Goal: Task Accomplishment & Management: Use online tool/utility

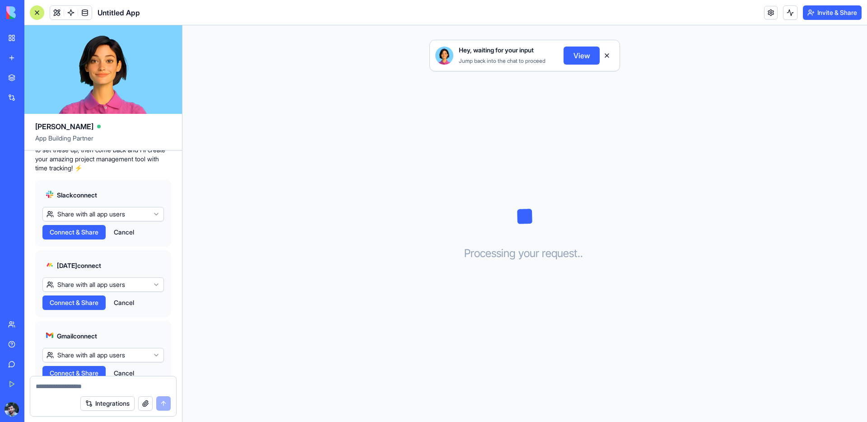
scroll to position [224, 0]
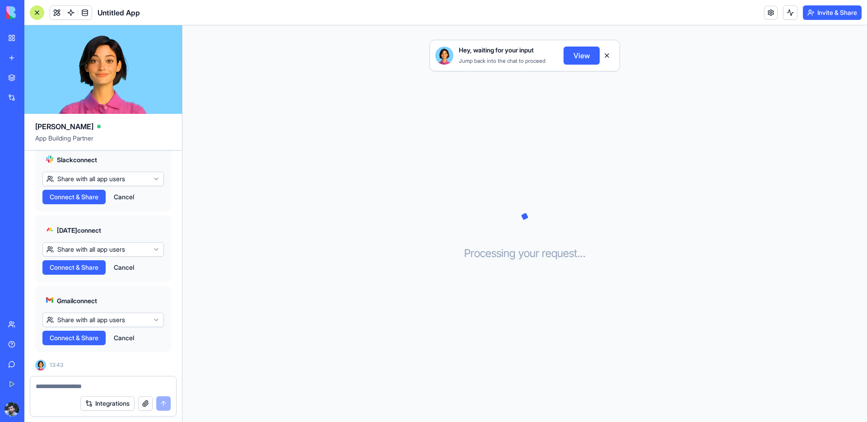
click at [121, 191] on button "Cancel" at bounding box center [123, 197] width 29 height 14
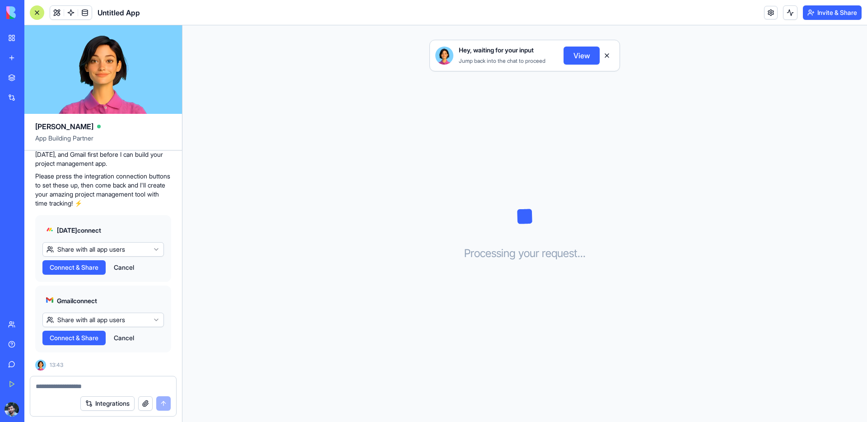
click at [127, 262] on button "Cancel" at bounding box center [123, 267] width 29 height 14
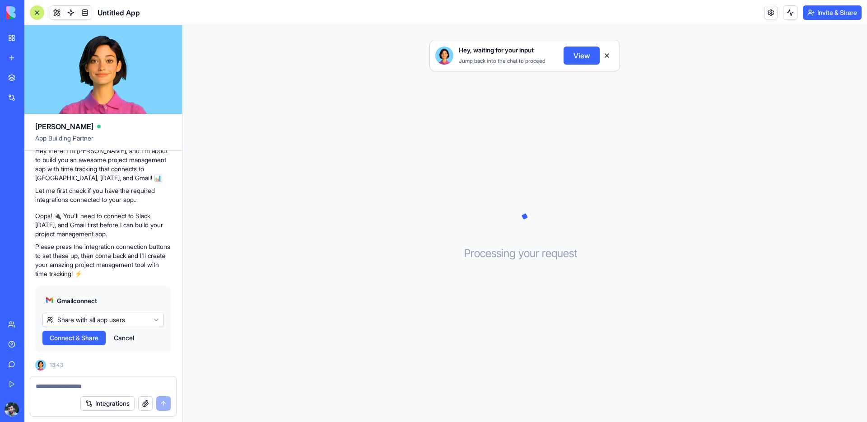
click at [129, 341] on button "Cancel" at bounding box center [123, 337] width 29 height 14
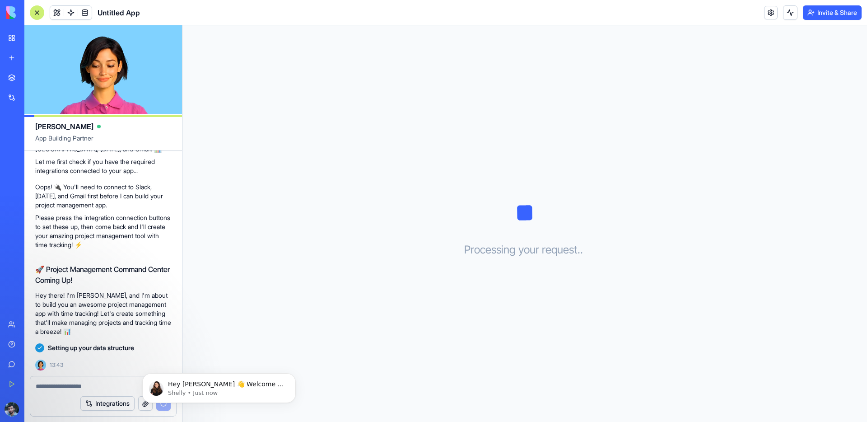
scroll to position [0, 0]
click at [174, 396] on p "Shelly • Just now" at bounding box center [226, 393] width 116 height 8
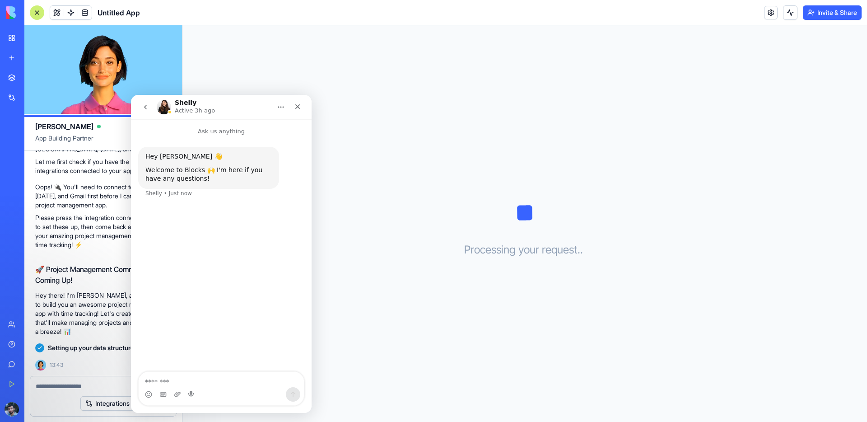
click at [186, 106] on p "Active 3h ago" at bounding box center [195, 110] width 40 height 9
click at [284, 107] on button "Home" at bounding box center [280, 106] width 17 height 17
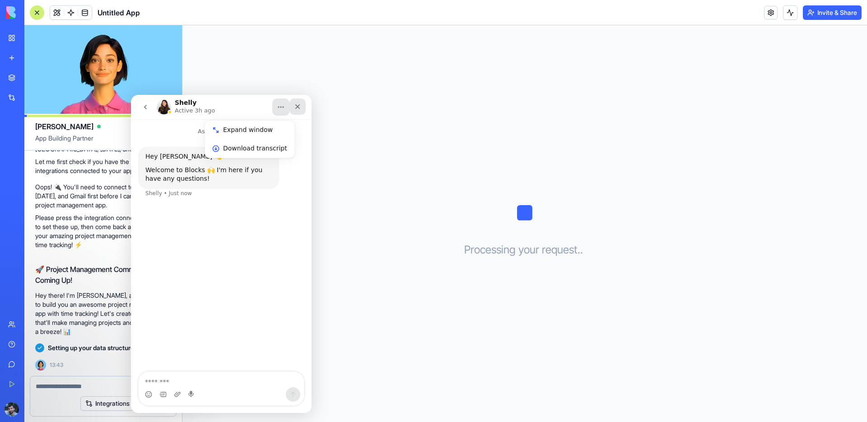
click at [297, 106] on icon "Close" at bounding box center [297, 106] width 5 height 5
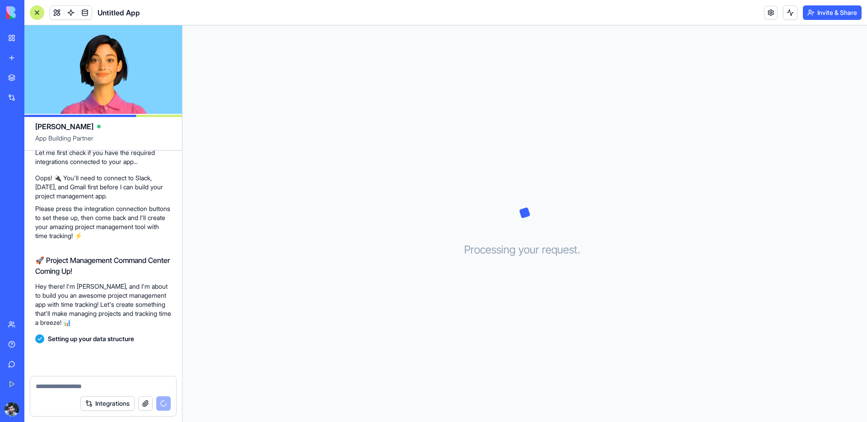
scroll to position [129, 0]
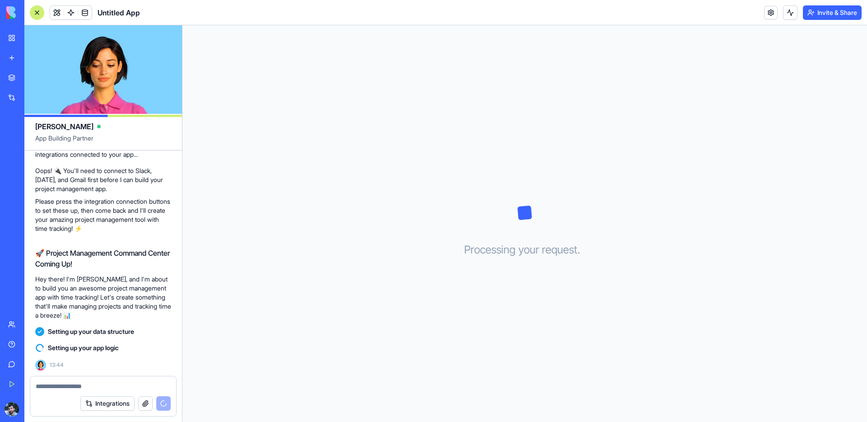
click at [10, 410] on html "BETA My Workspace New app Marketplace Integrations Recent Untitled App AI Logo …" at bounding box center [433, 211] width 867 height 422
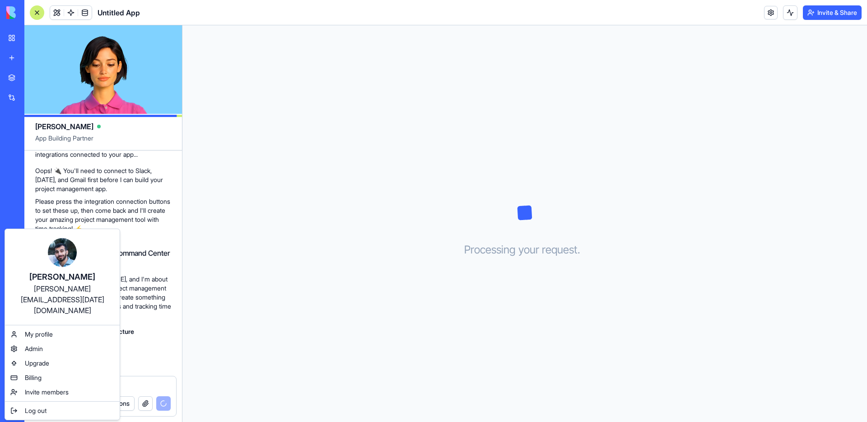
click at [188, 230] on html "BETA My Workspace New app Marketplace Integrations Recent Untitled App AI Logo …" at bounding box center [433, 211] width 867 height 422
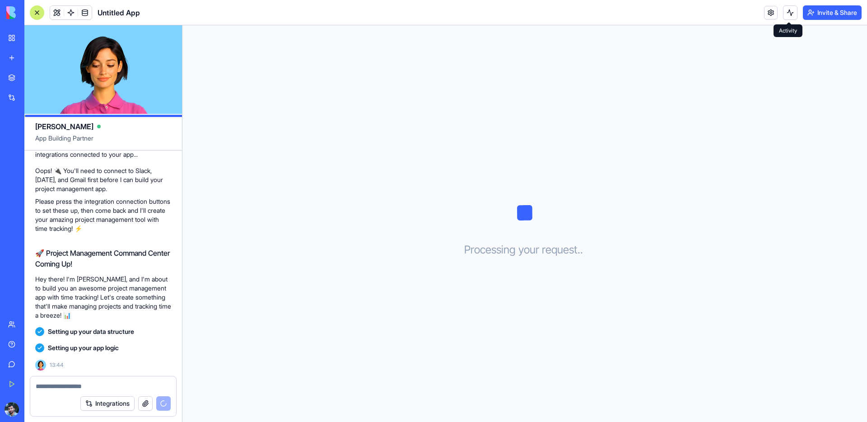
click at [789, 15] on button at bounding box center [790, 12] width 14 height 14
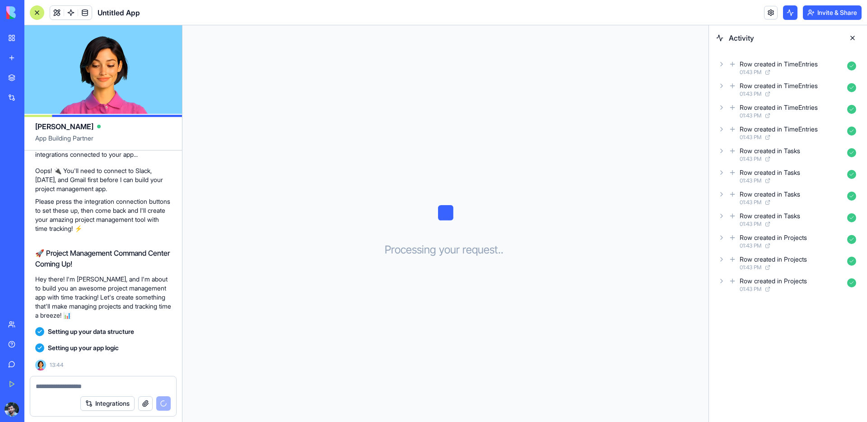
click at [730, 61] on icon at bounding box center [732, 64] width 7 height 11
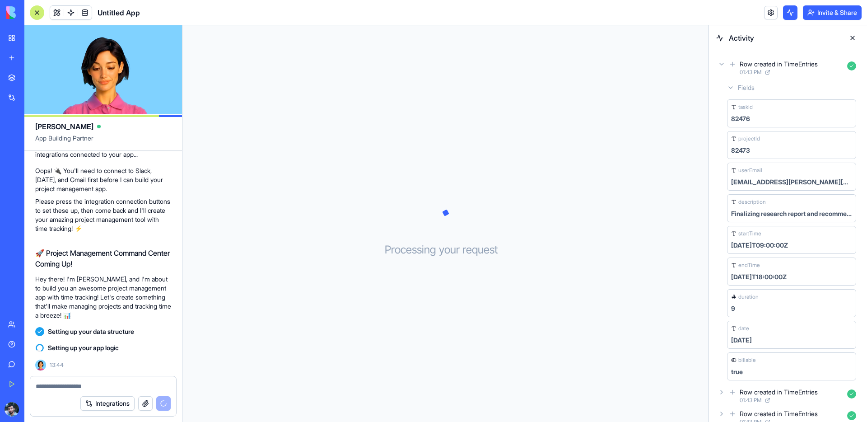
click at [730, 60] on icon at bounding box center [732, 64] width 7 height 11
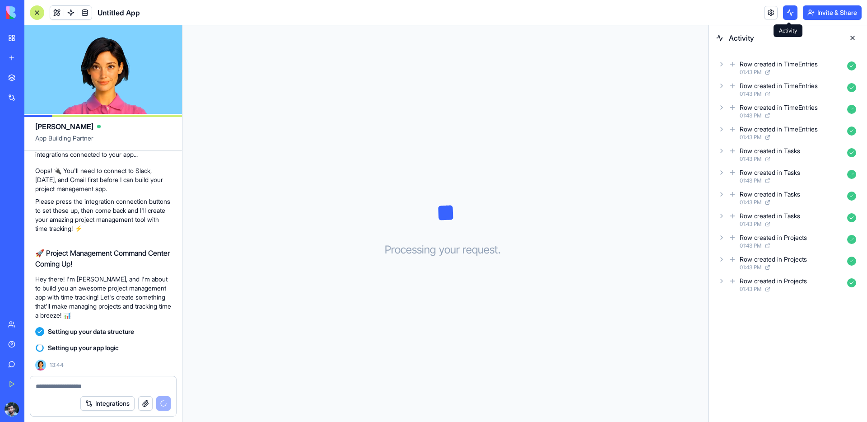
click at [790, 15] on button at bounding box center [790, 12] width 14 height 14
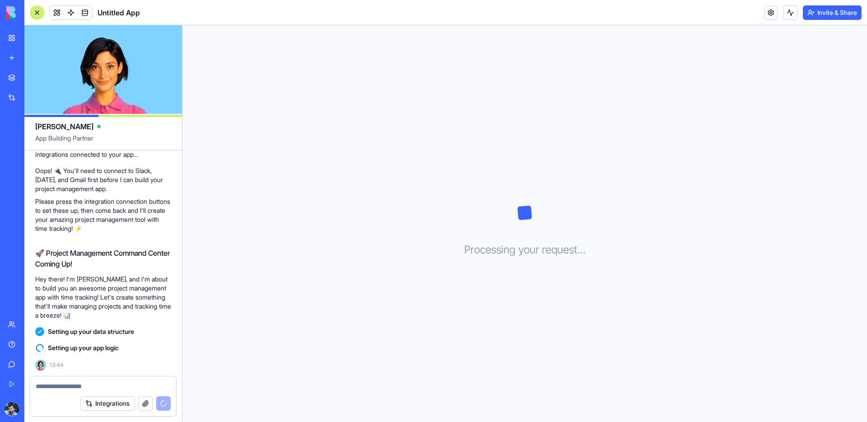
click at [778, 15] on div "Invite & Share" at bounding box center [813, 12] width 98 height 14
click at [772, 15] on link at bounding box center [771, 13] width 14 height 14
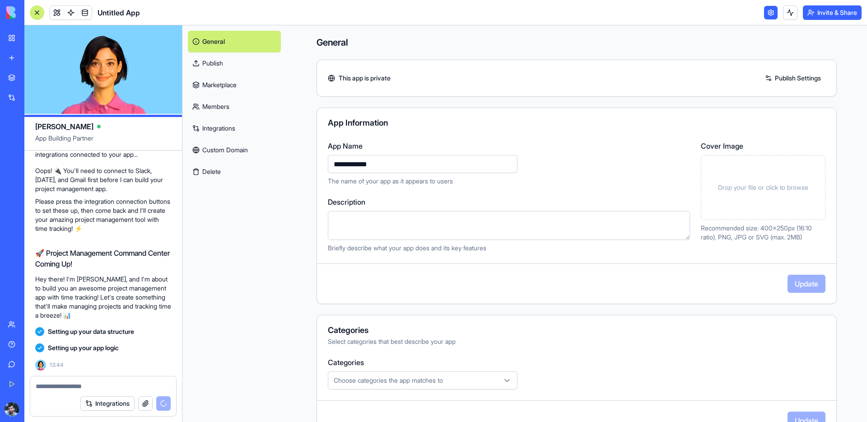
click at [229, 66] on link "Publish" at bounding box center [234, 63] width 93 height 22
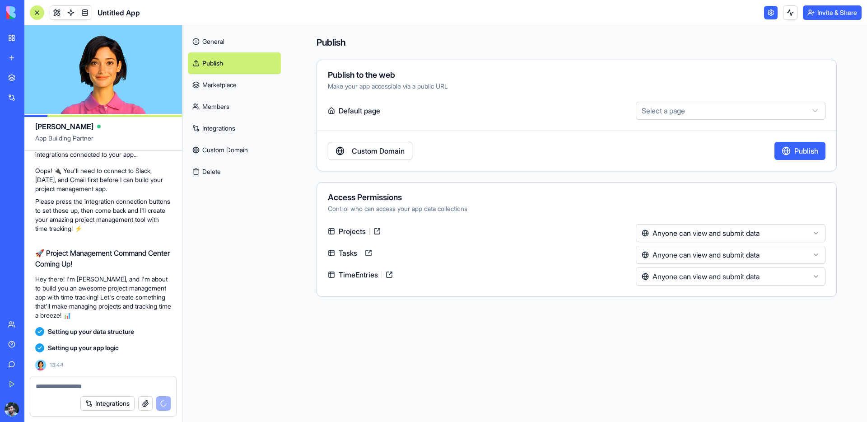
click at [227, 84] on link "Marketplace" at bounding box center [234, 85] width 93 height 22
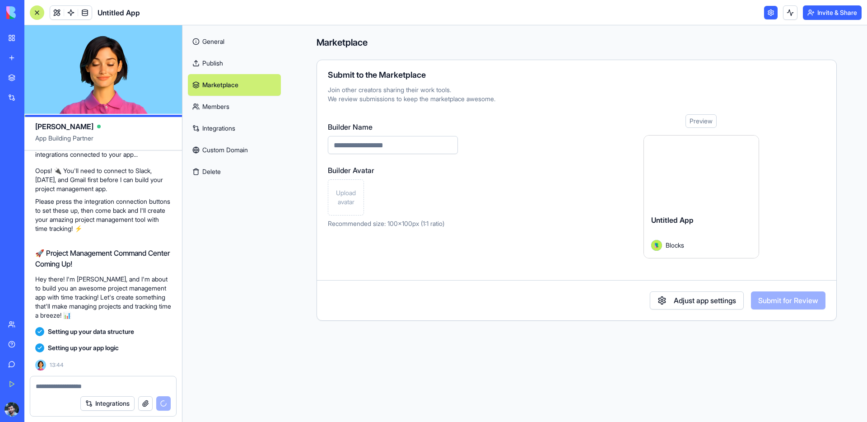
click at [228, 103] on link "Members" at bounding box center [234, 107] width 93 height 22
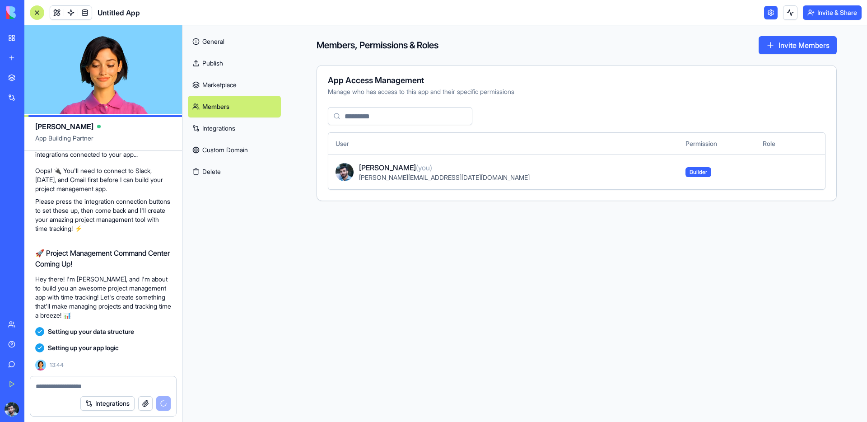
click at [222, 133] on link "Integrations" at bounding box center [234, 128] width 93 height 22
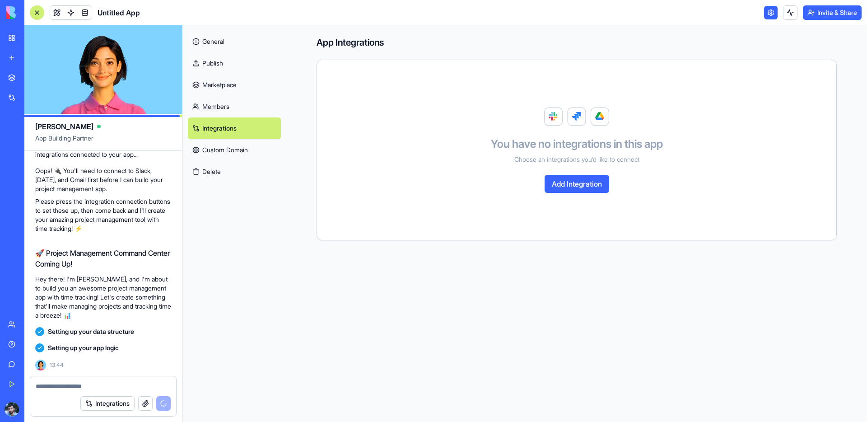
click at [220, 147] on link "Custom Domain" at bounding box center [234, 150] width 93 height 22
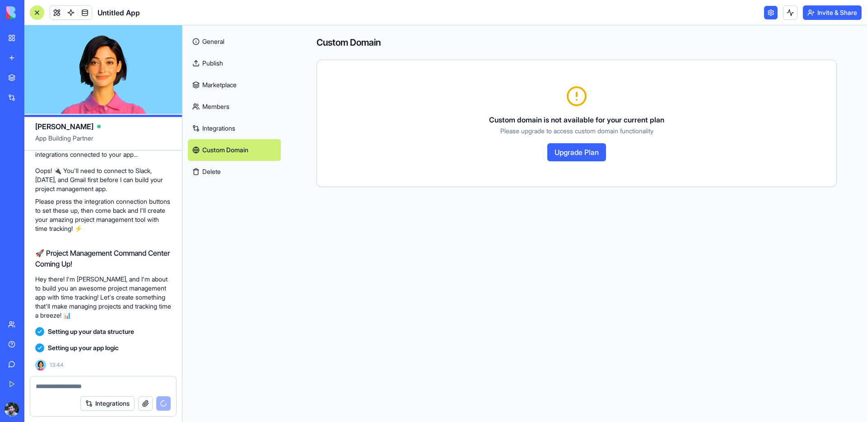
click at [232, 36] on link "General" at bounding box center [234, 42] width 93 height 22
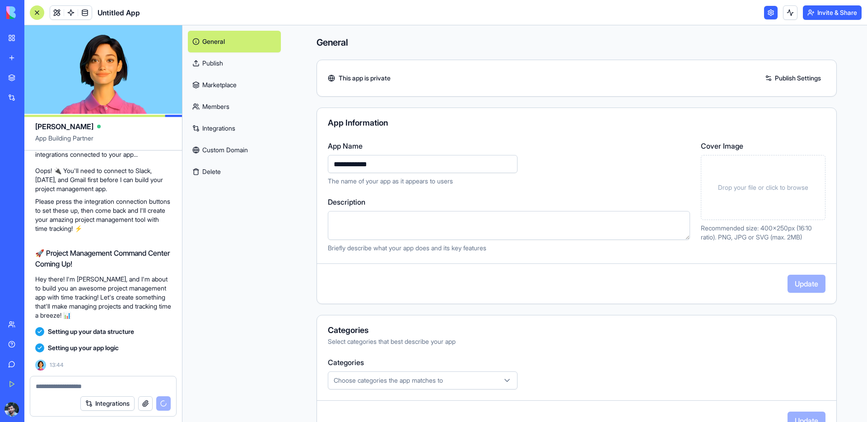
click at [769, 11] on link at bounding box center [771, 13] width 14 height 14
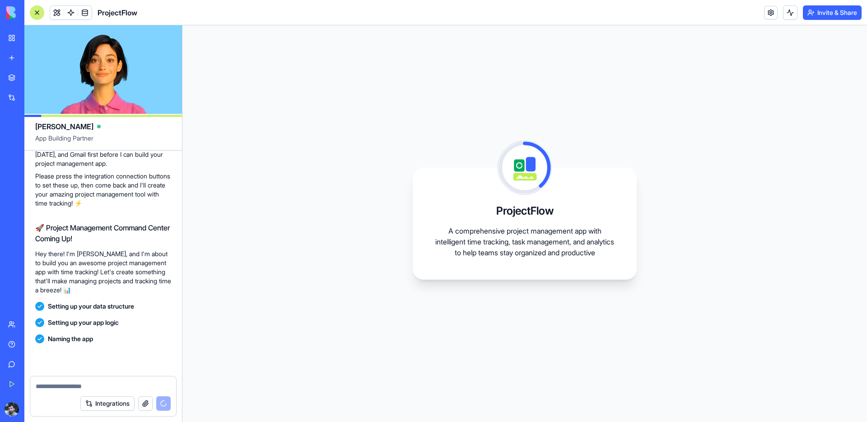
scroll to position [226, 0]
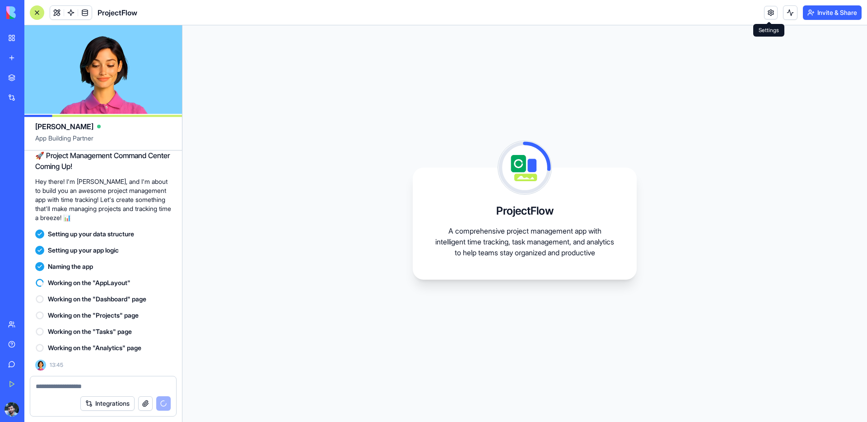
click at [484, 167] on div "ProjectFlow A comprehensive project management app with intelligent time tracki…" at bounding box center [525, 223] width 224 height 112
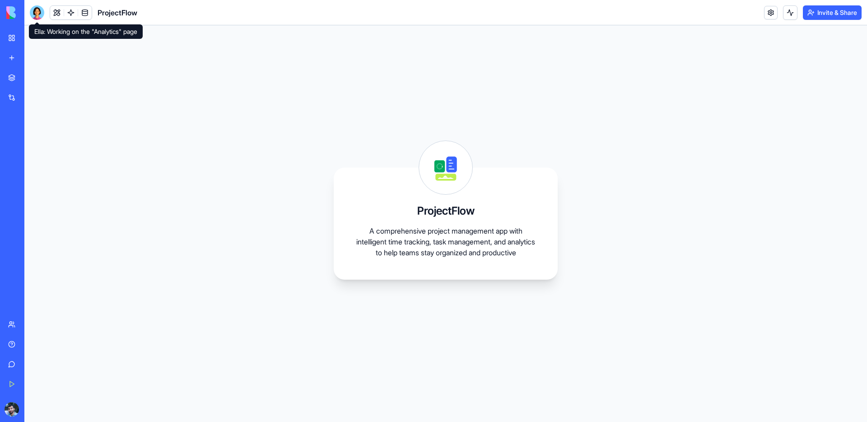
click at [33, 12] on div at bounding box center [37, 12] width 14 height 14
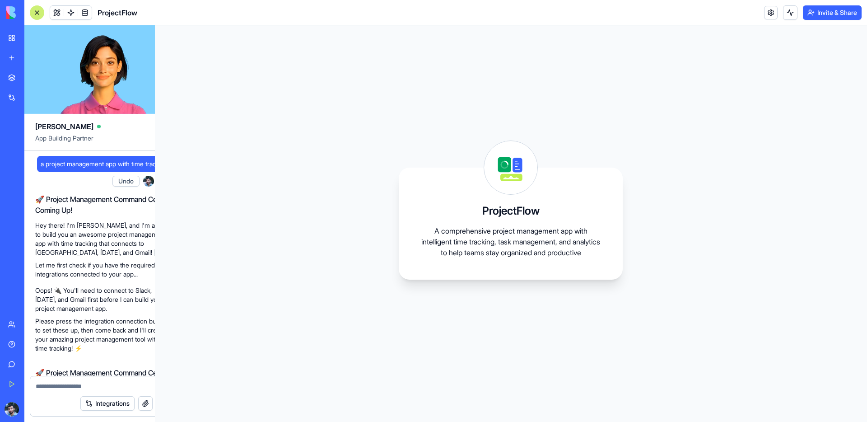
scroll to position [226, 0]
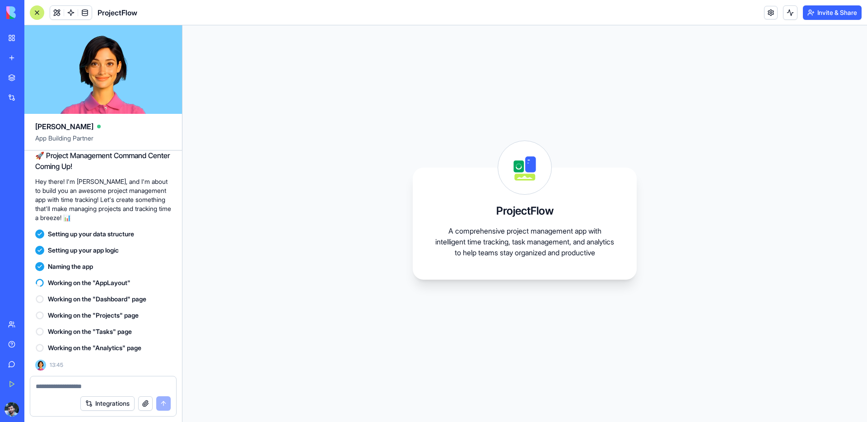
click at [41, 285] on icon at bounding box center [39, 282] width 9 height 9
click at [82, 14] on link at bounding box center [85, 13] width 14 height 14
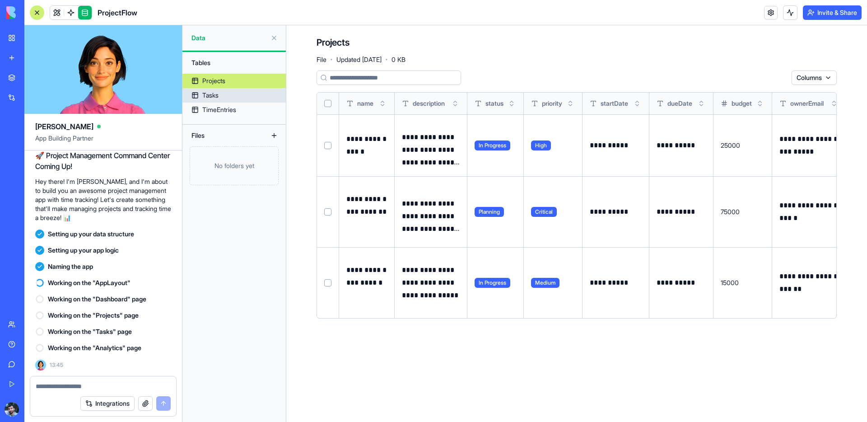
click at [221, 93] on link "Tasks" at bounding box center [233, 95] width 103 height 14
click at [227, 102] on link "Tasks" at bounding box center [233, 95] width 103 height 14
click at [208, 98] on div "Tasks" at bounding box center [210, 95] width 16 height 9
click at [211, 111] on div "TimeEntries" at bounding box center [219, 109] width 34 height 9
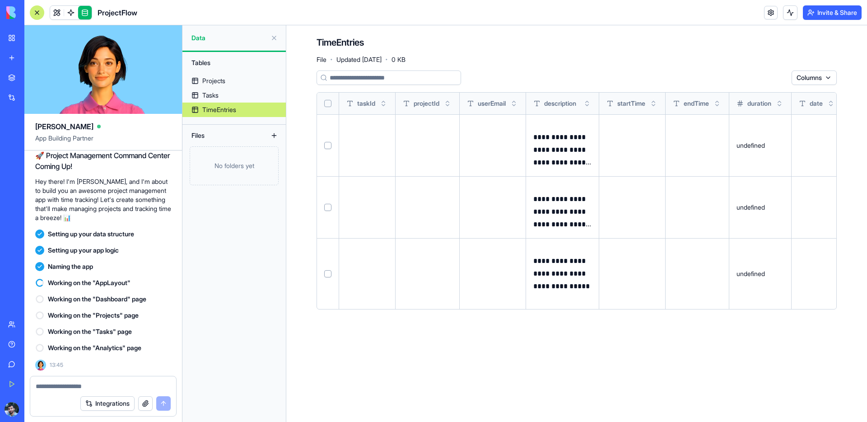
click at [230, 104] on link "TimeEntries" at bounding box center [233, 109] width 103 height 14
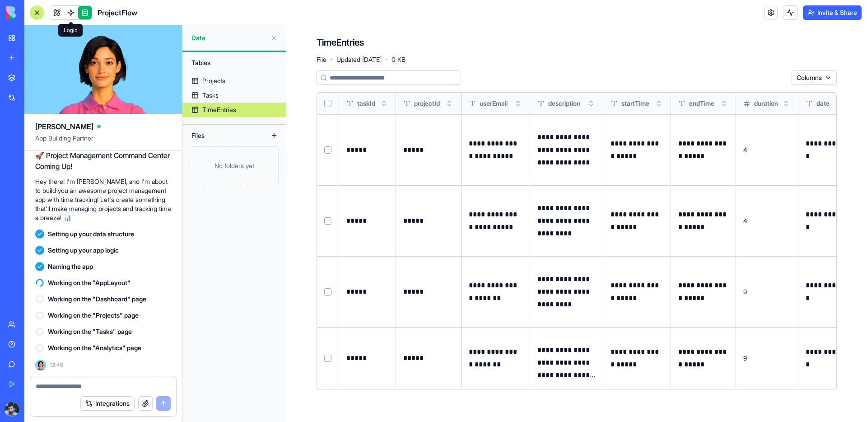
click at [74, 14] on link at bounding box center [71, 13] width 14 height 14
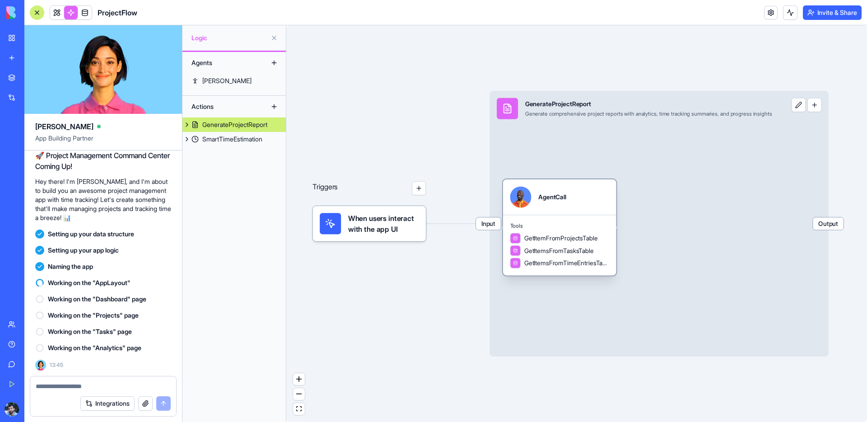
click at [582, 233] on div "GetItemFromProjectsTable" at bounding box center [554, 238] width 88 height 11
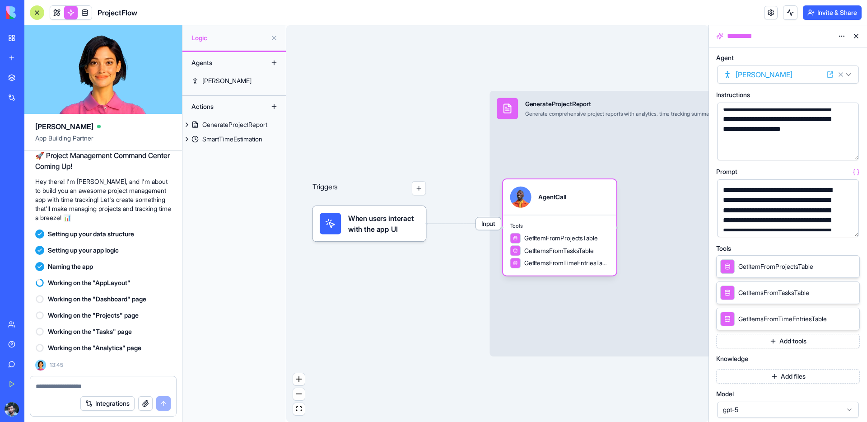
scroll to position [113, 0]
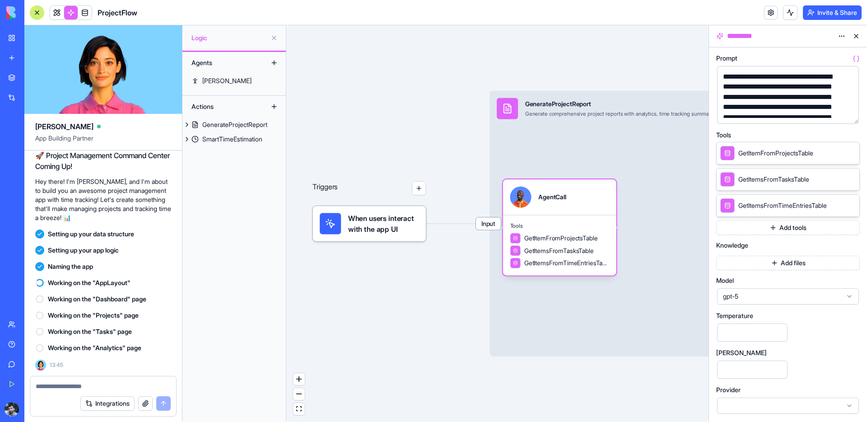
click at [855, 36] on button at bounding box center [856, 36] width 14 height 14
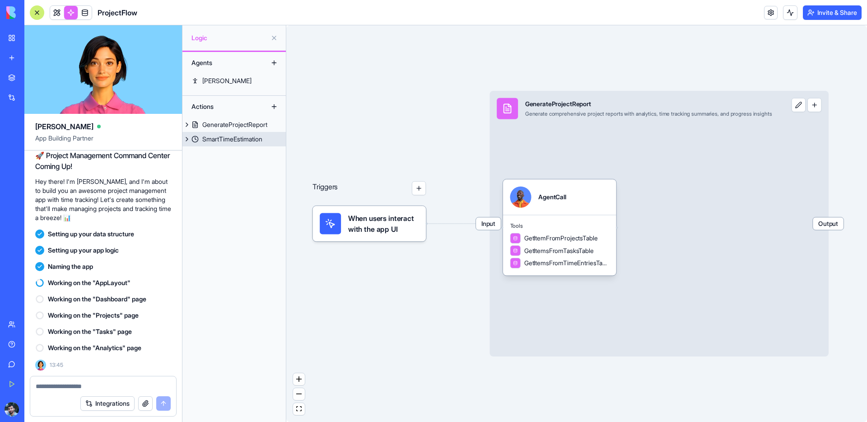
click at [235, 138] on div "SmartTimeEstimation" at bounding box center [232, 139] width 60 height 9
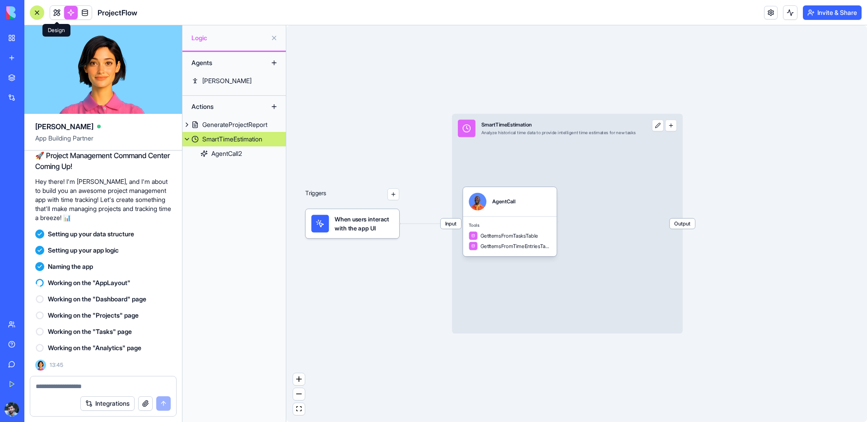
click at [55, 11] on link at bounding box center [57, 13] width 14 height 14
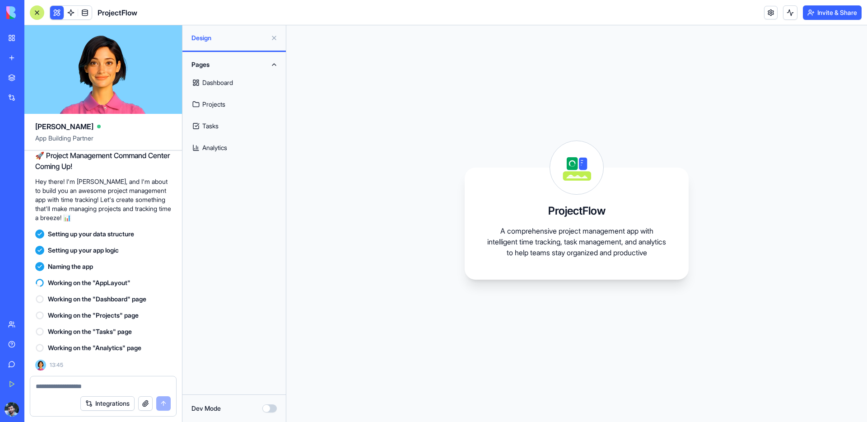
click at [233, 81] on link "Dashboard" at bounding box center [234, 83] width 93 height 22
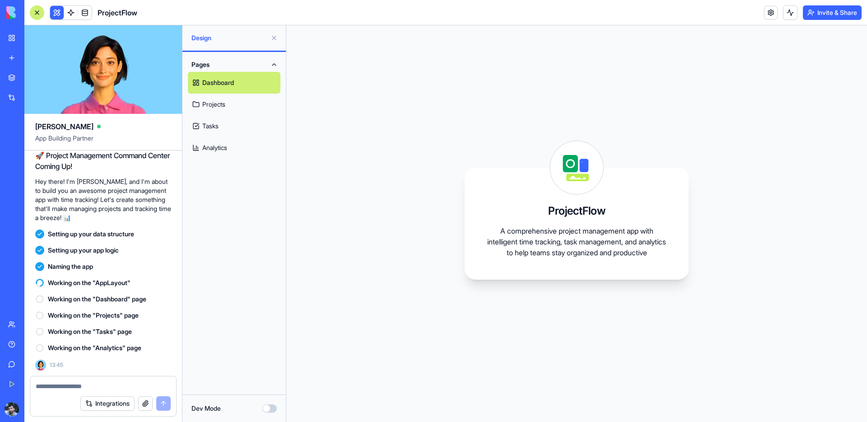
click at [233, 107] on link "Projects" at bounding box center [234, 104] width 93 height 22
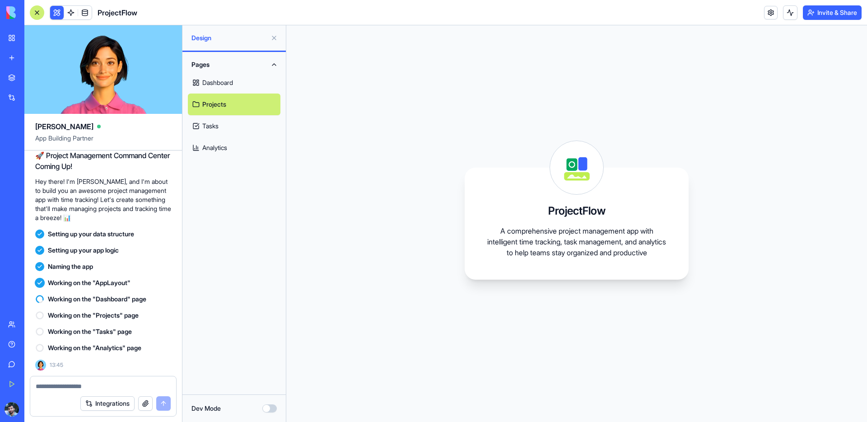
click at [214, 124] on link "Tasks" at bounding box center [234, 126] width 93 height 22
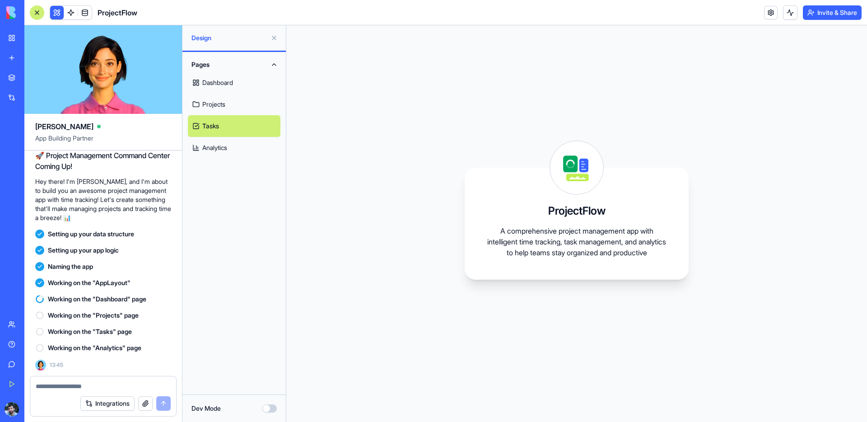
click at [218, 151] on link "Analytics" at bounding box center [234, 148] width 93 height 22
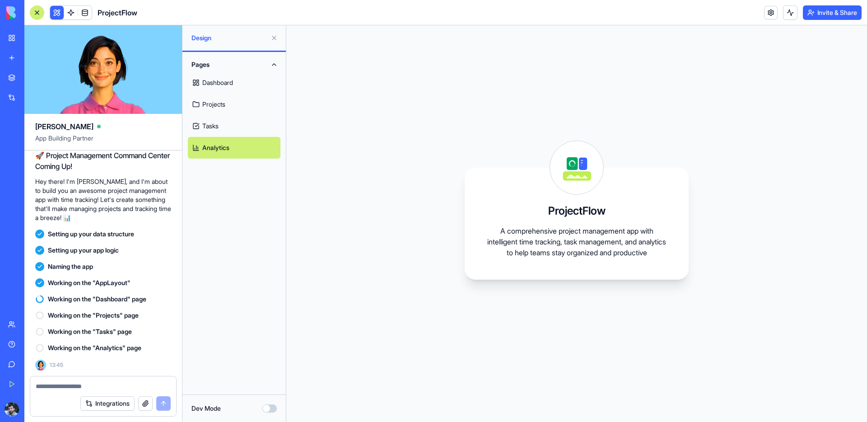
click at [218, 79] on link "Dashboard" at bounding box center [234, 83] width 93 height 22
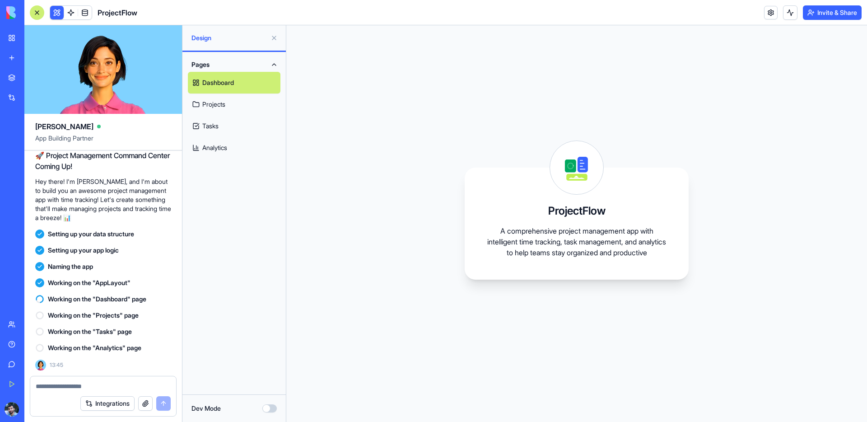
click at [559, 155] on icon at bounding box center [576, 167] width 53 height 53
click at [275, 37] on button at bounding box center [274, 38] width 14 height 14
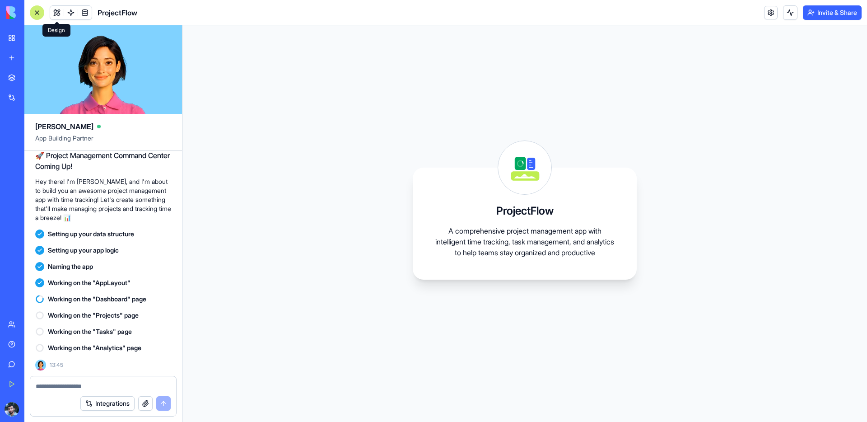
click at [49, 14] on div "ProjectFlow" at bounding box center [83, 12] width 107 height 14
click at [53, 14] on button at bounding box center [57, 13] width 14 height 14
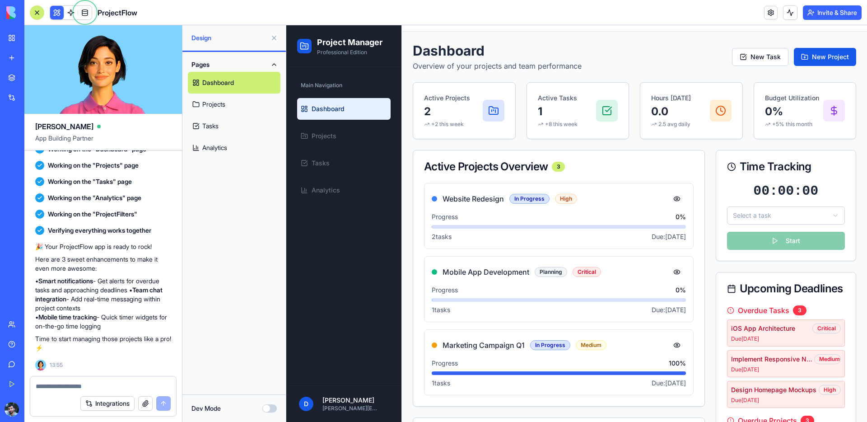
scroll to position [37, 0]
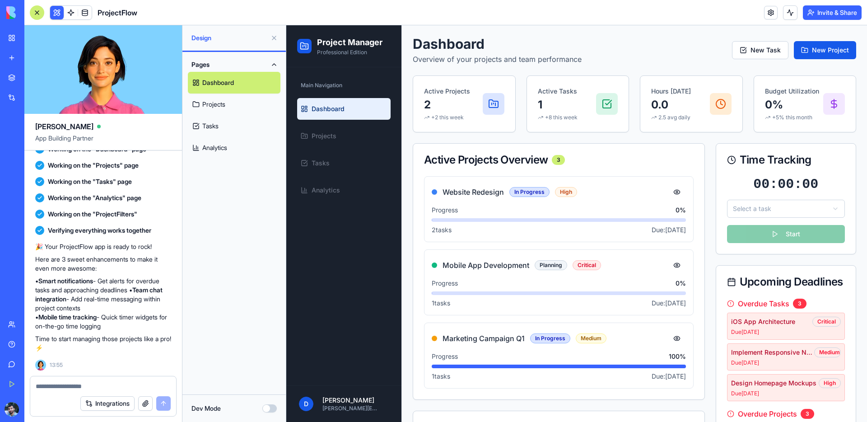
click at [36, 13] on div at bounding box center [37, 12] width 14 height 14
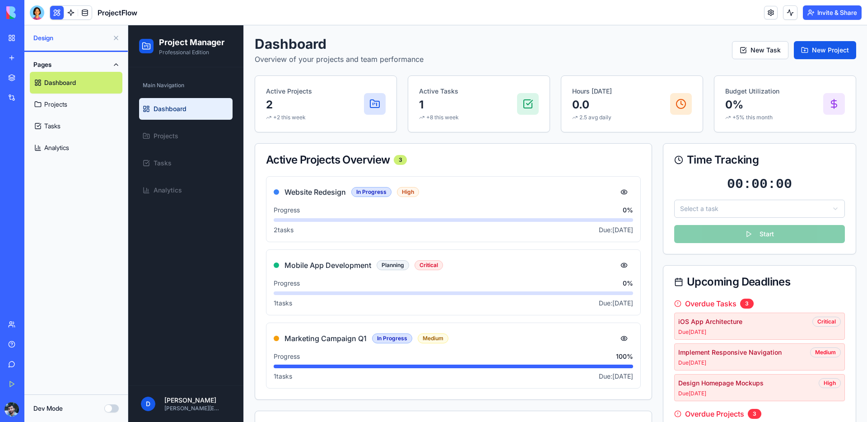
click at [117, 35] on button at bounding box center [116, 38] width 14 height 14
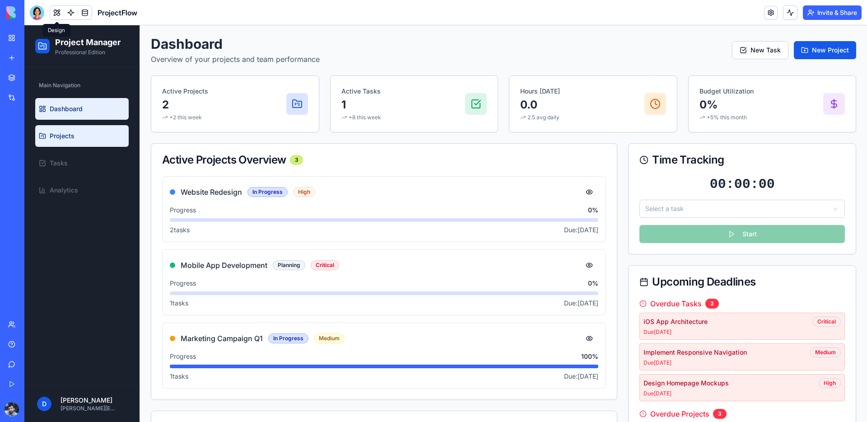
click at [89, 143] on link "Projects" at bounding box center [81, 136] width 93 height 22
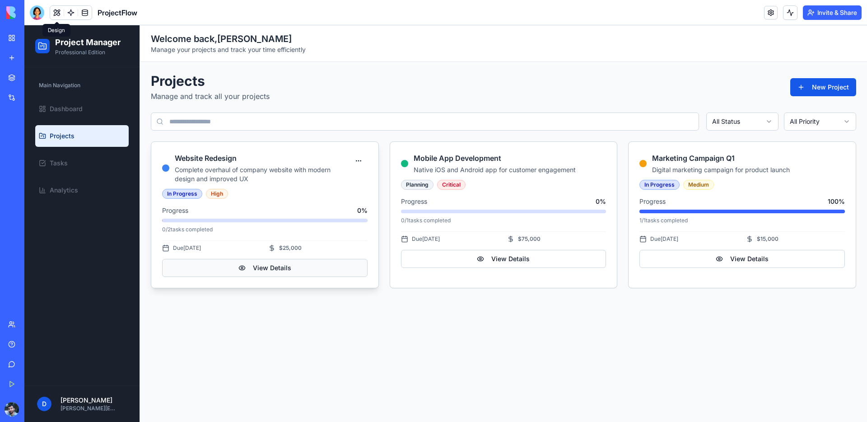
click at [276, 259] on button "View Details" at bounding box center [264, 268] width 205 height 18
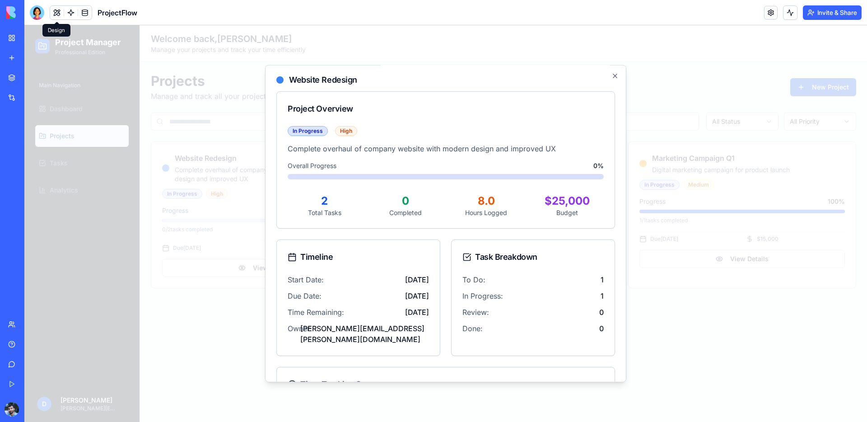
scroll to position [70, 0]
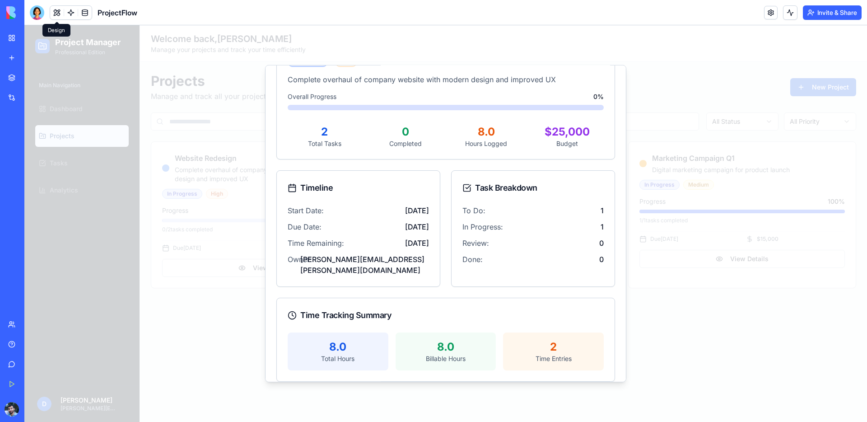
click at [348, 340] on div "8.0" at bounding box center [338, 346] width 86 height 14
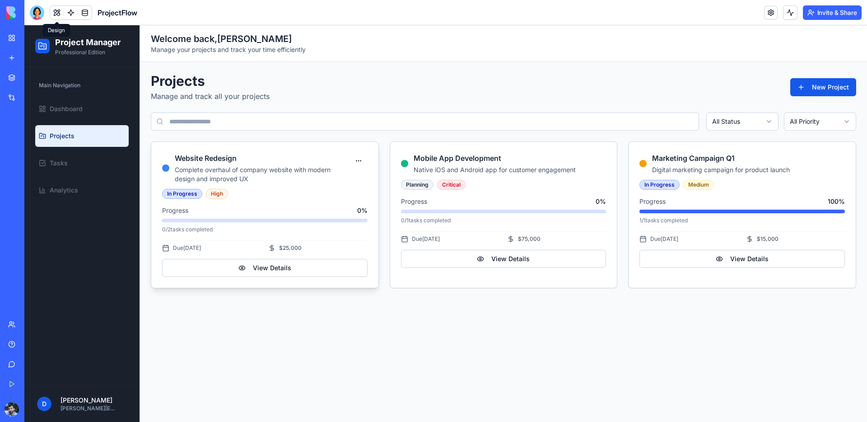
click at [294, 204] on div "In Progress High Progress 0 % 0 / 2 tasks completed Due 6 months ago $ 25,000 V…" at bounding box center [264, 238] width 227 height 99
click at [358, 161] on html "Project Manager Professional Edition Main Navigation Dashboard Projects Tasks A…" at bounding box center [445, 223] width 842 height 396
click at [338, 181] on div "View Details" at bounding box center [336, 180] width 58 height 14
click at [358, 157] on html "Project Manager Professional Edition Main Navigation Dashboard Projects Tasks A…" at bounding box center [445, 223] width 842 height 396
click at [360, 190] on div "Edit Project" at bounding box center [336, 194] width 58 height 14
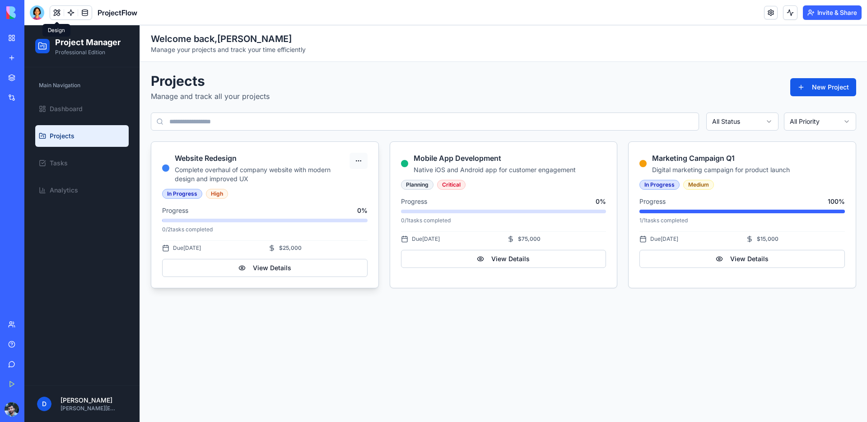
click at [360, 158] on html "Project Manager Professional Edition Main Navigation Dashboard Projects Tasks A…" at bounding box center [445, 223] width 842 height 396
click at [340, 192] on div "Edit Project" at bounding box center [336, 194] width 58 height 14
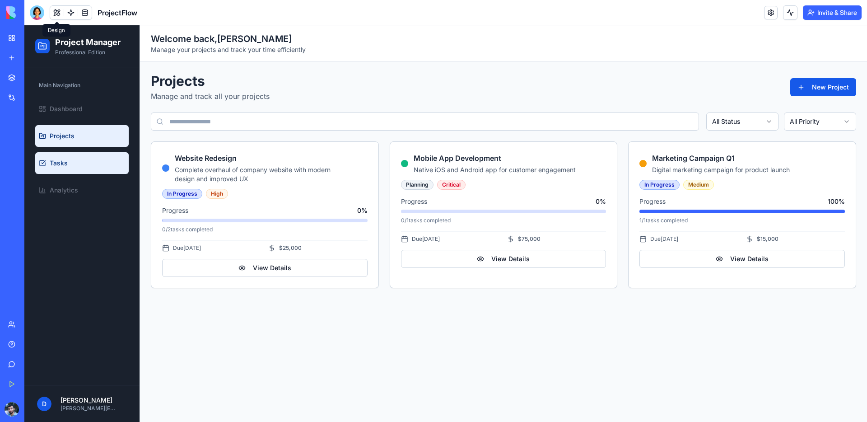
click at [54, 163] on span "Tasks" at bounding box center [59, 162] width 18 height 9
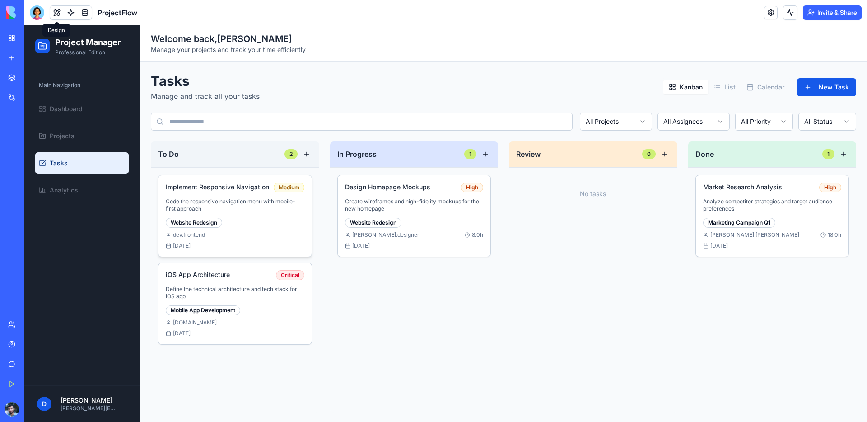
click at [230, 200] on p "Code the responsive navigation menu with mobile-first approach" at bounding box center [235, 205] width 139 height 14
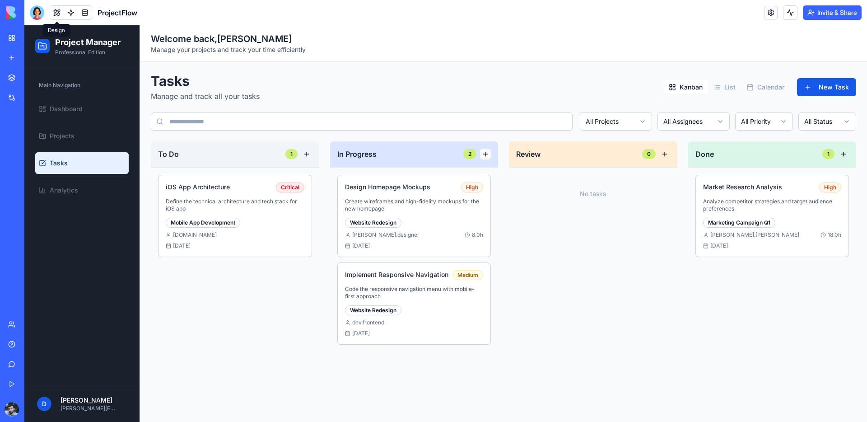
click at [489, 155] on button at bounding box center [485, 154] width 11 height 11
click at [488, 155] on button at bounding box center [485, 154] width 11 height 11
click at [444, 212] on p "Create wireframes and high-fidelity mockups for the new homepage" at bounding box center [414, 205] width 139 height 14
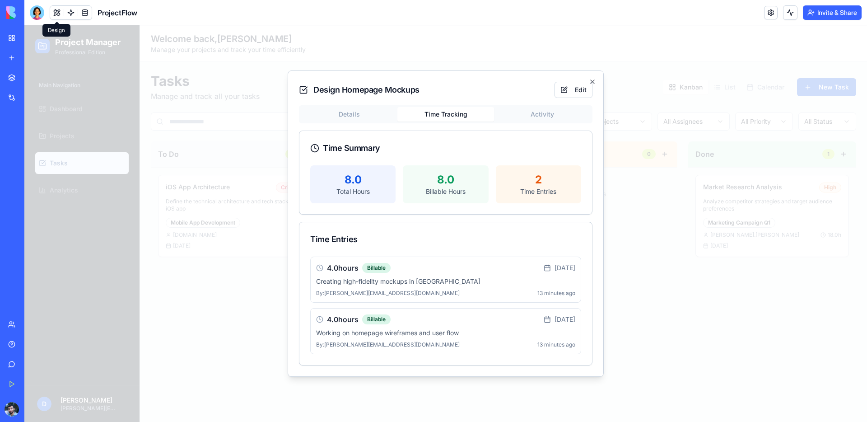
click at [427, 127] on div "Details Time Tracking Activity Time Summary 8.0 Total Hours 8.0 Billable Hours …" at bounding box center [445, 235] width 293 height 260
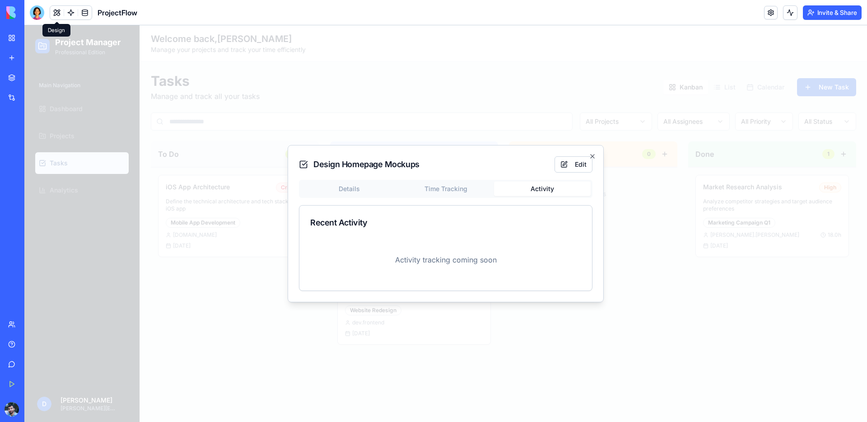
click at [545, 115] on body "Project Manager Professional Edition Main Navigation Dashboard Projects Tasks A…" at bounding box center [445, 224] width 842 height 398
click at [594, 157] on icon "button" at bounding box center [592, 156] width 7 height 7
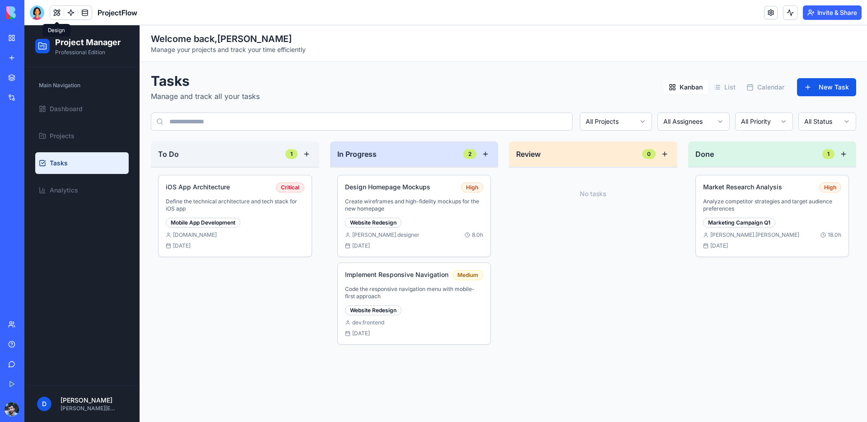
click at [773, 87] on button "Calendar" at bounding box center [765, 87] width 49 height 14
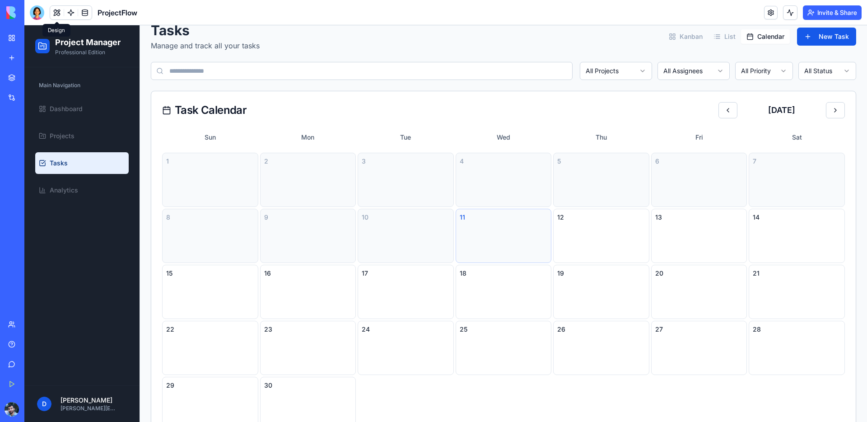
scroll to position [102, 0]
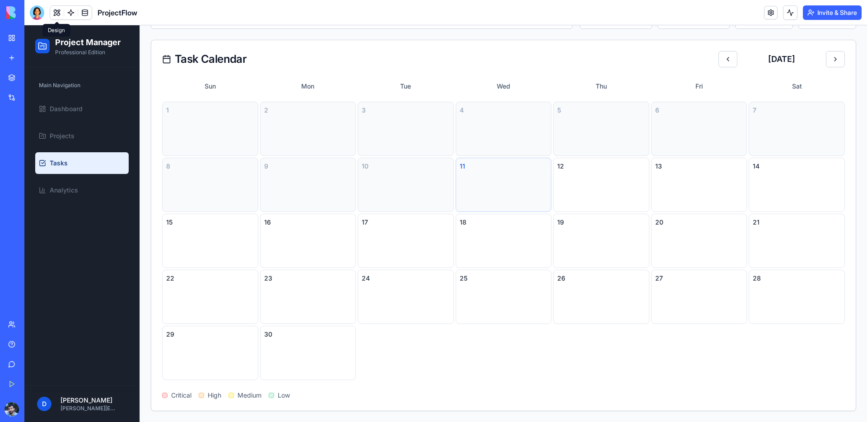
click at [511, 204] on div "11" at bounding box center [503, 185] width 96 height 54
click at [511, 240] on div "18" at bounding box center [503, 241] width 96 height 54
click at [479, 234] on div "18" at bounding box center [503, 241] width 96 height 54
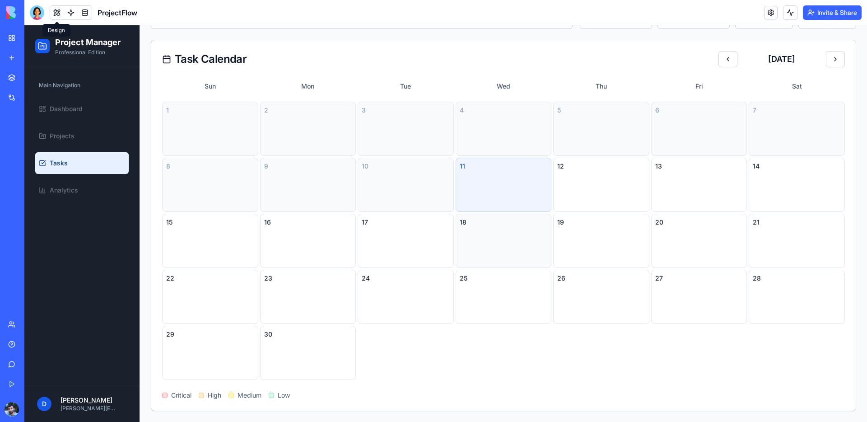
scroll to position [0, 0]
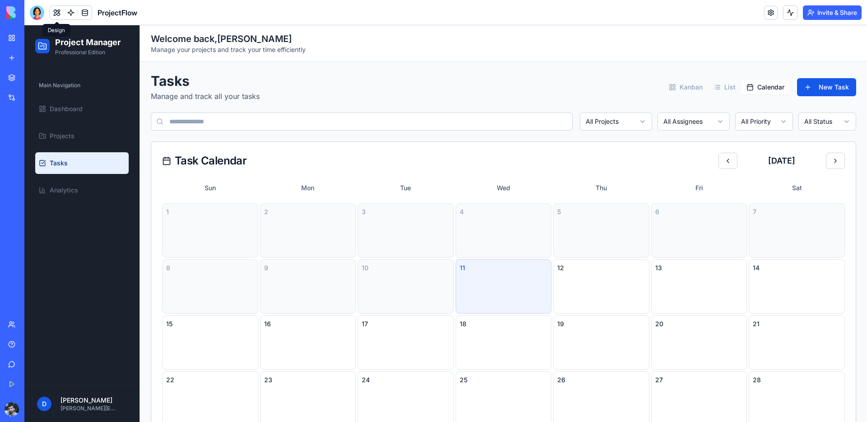
click at [758, 91] on button "Calendar" at bounding box center [765, 87] width 49 height 14
click at [727, 88] on button "List" at bounding box center [724, 87] width 33 height 14
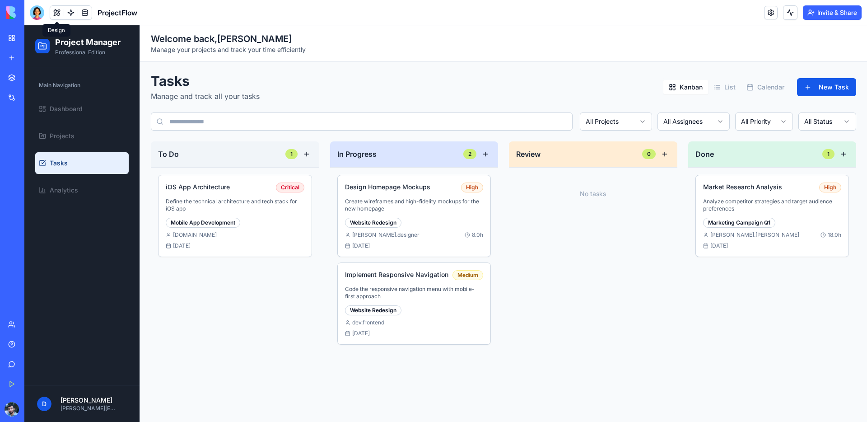
click at [698, 86] on button "Kanban" at bounding box center [685, 87] width 45 height 14
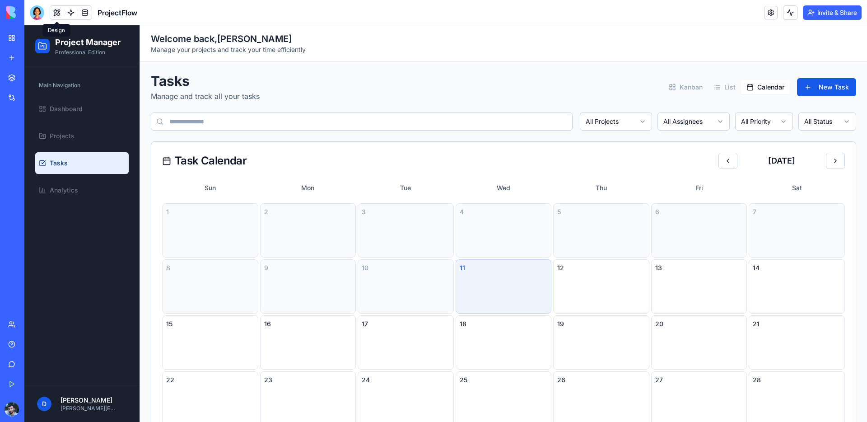
click at [768, 86] on button "Calendar" at bounding box center [765, 87] width 49 height 14
click at [727, 158] on button at bounding box center [727, 161] width 19 height 16
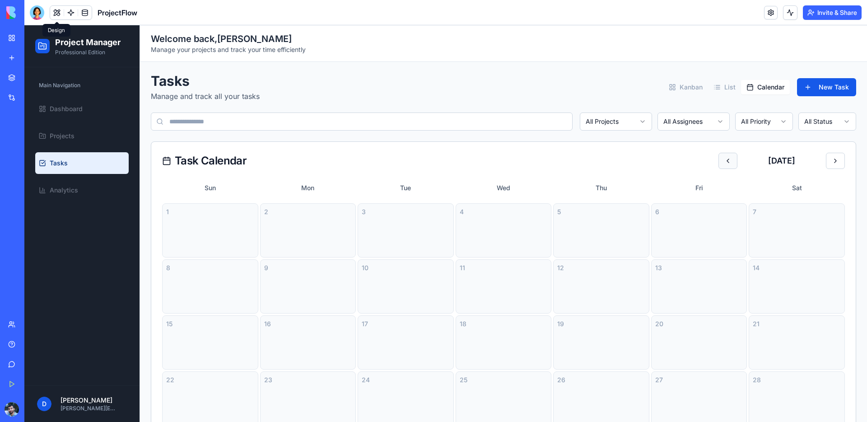
click at [727, 158] on button at bounding box center [727, 161] width 19 height 16
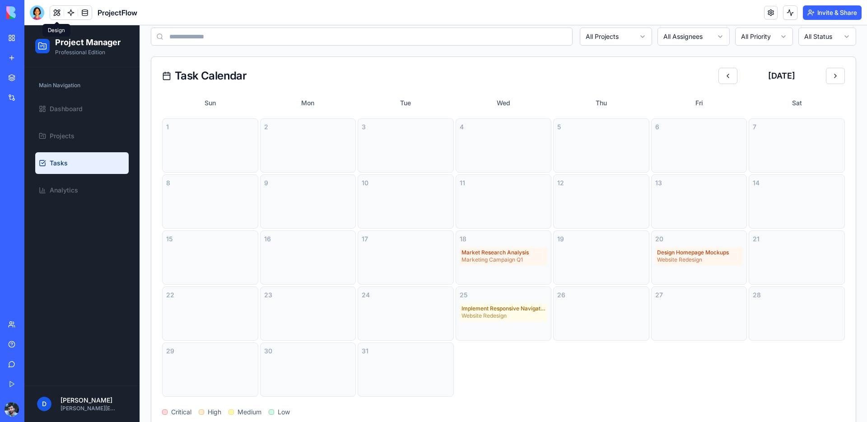
scroll to position [97, 0]
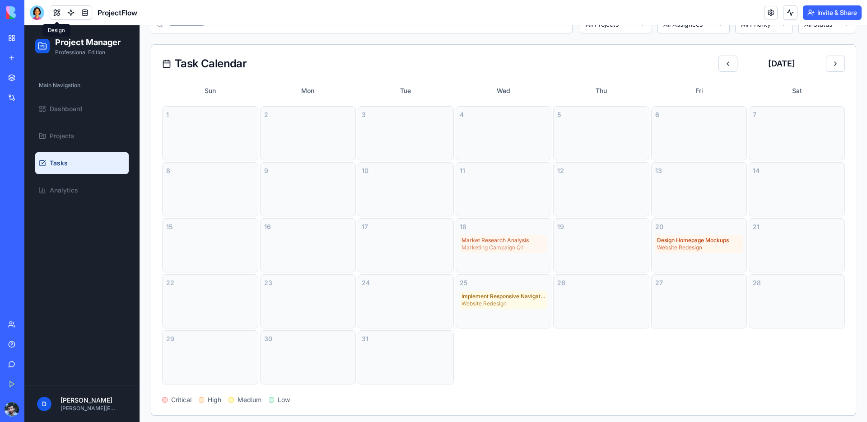
click at [506, 247] on div "Marketing Campaign Q1" at bounding box center [503, 247] width 84 height 7
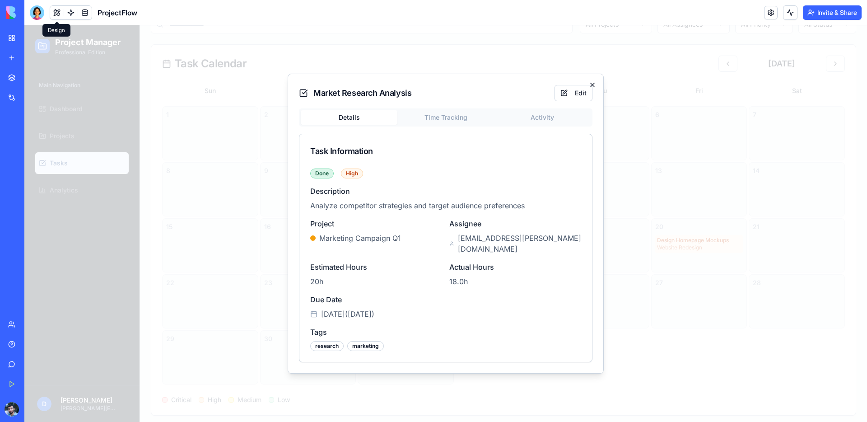
click at [594, 88] on icon "button" at bounding box center [592, 84] width 7 height 7
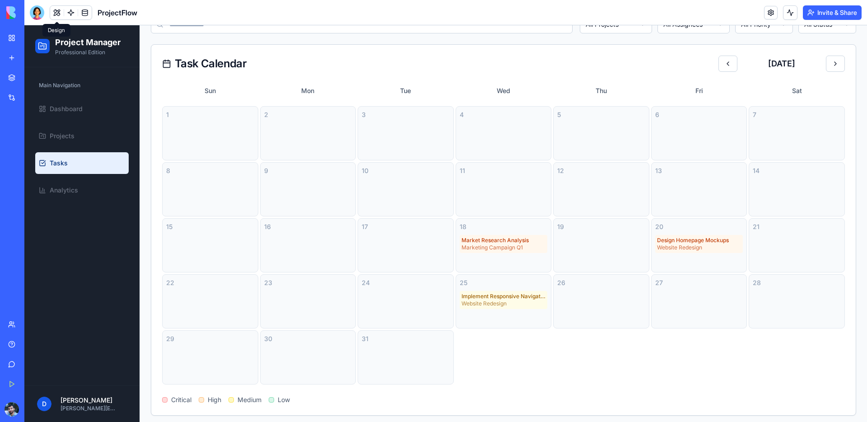
scroll to position [0, 0]
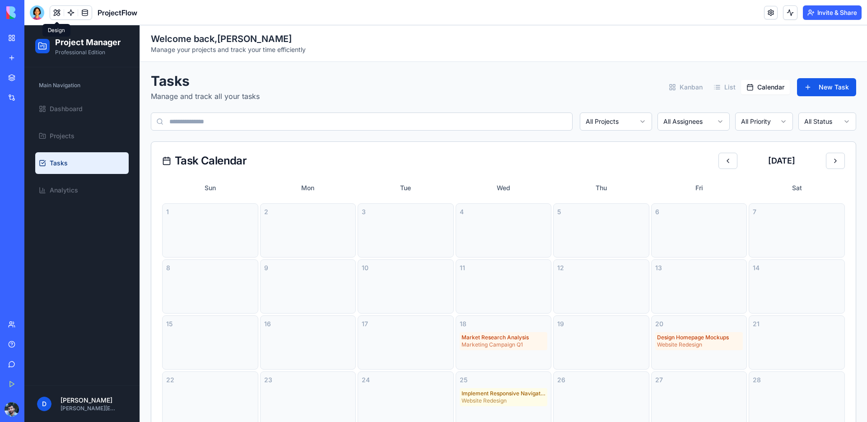
click at [69, 202] on div "Main Navigation Dashboard Projects Tasks Analytics" at bounding box center [82, 139] width 101 height 130
click at [70, 193] on span "Analytics" at bounding box center [64, 190] width 28 height 9
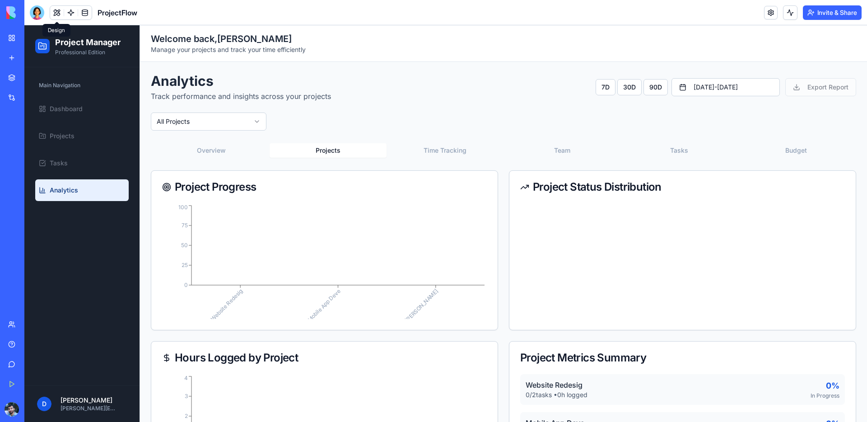
click at [348, 150] on button "Projects" at bounding box center [327, 150] width 117 height 14
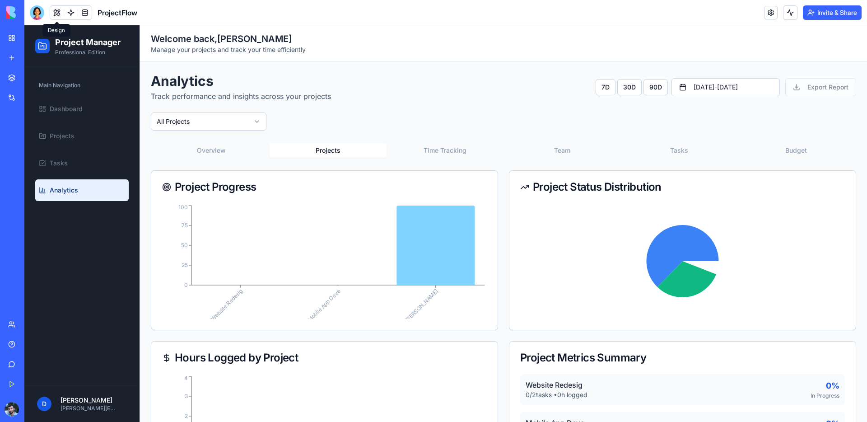
click at [567, 152] on button "Team" at bounding box center [561, 150] width 117 height 14
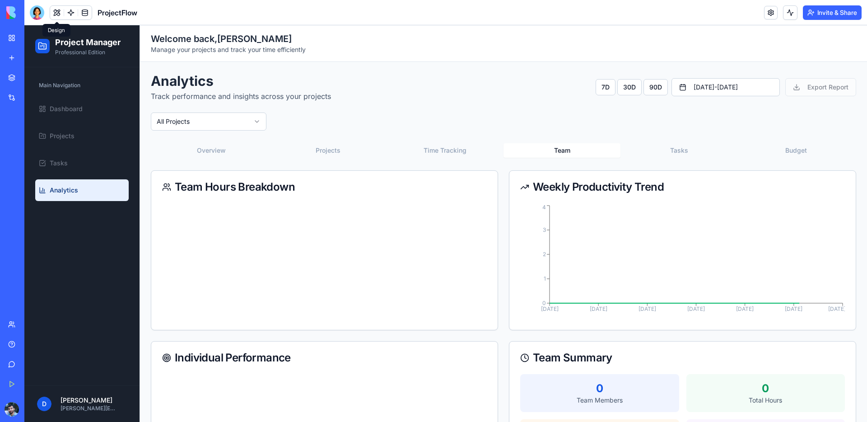
click at [456, 168] on div "Overview Projects Time Tracking Team Tasks Budget Team Hours Breakdown Weekly P…" at bounding box center [503, 304] width 705 height 327
click at [457, 144] on button "Time Tracking" at bounding box center [444, 150] width 117 height 14
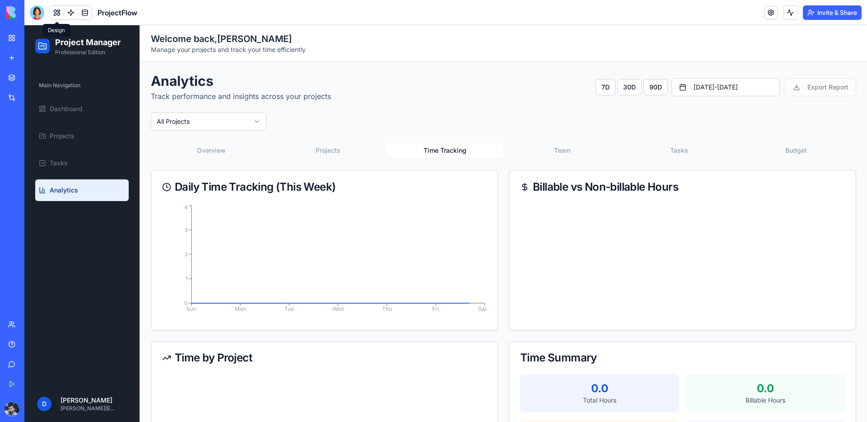
click at [707, 139] on div "Analytics Track performance and insights across your projects 7D 30D 90D Aug 12…" at bounding box center [503, 287] width 705 height 428
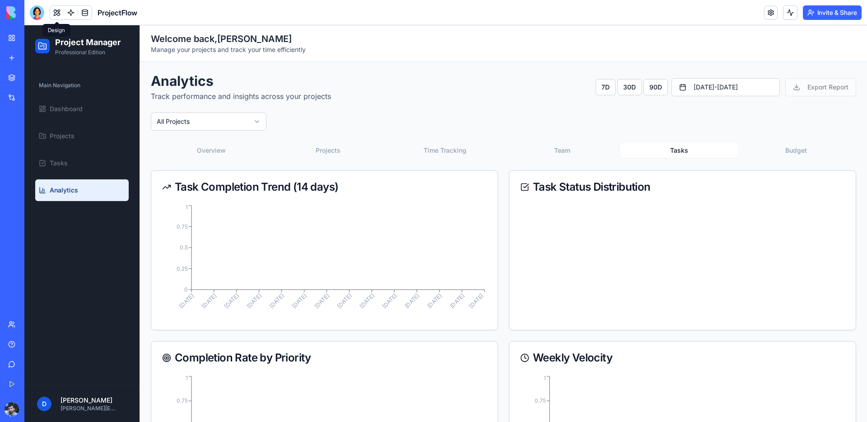
click at [676, 146] on button "Tasks" at bounding box center [678, 150] width 117 height 14
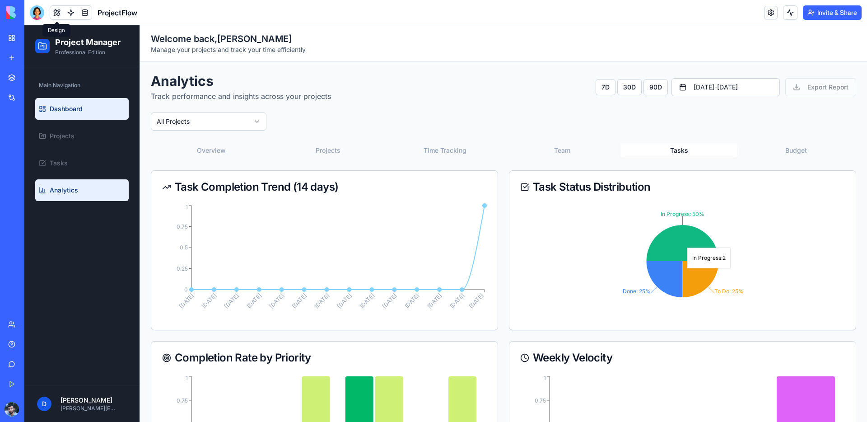
click at [77, 104] on span "Dashboard" at bounding box center [66, 108] width 33 height 9
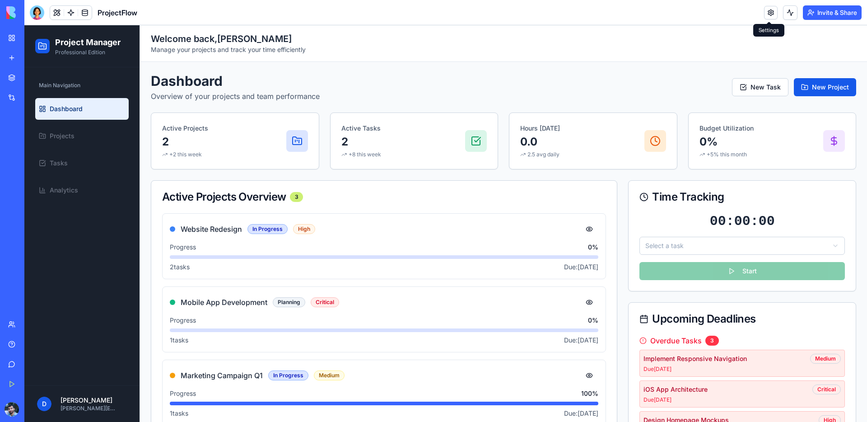
click at [769, 15] on link at bounding box center [771, 13] width 14 height 14
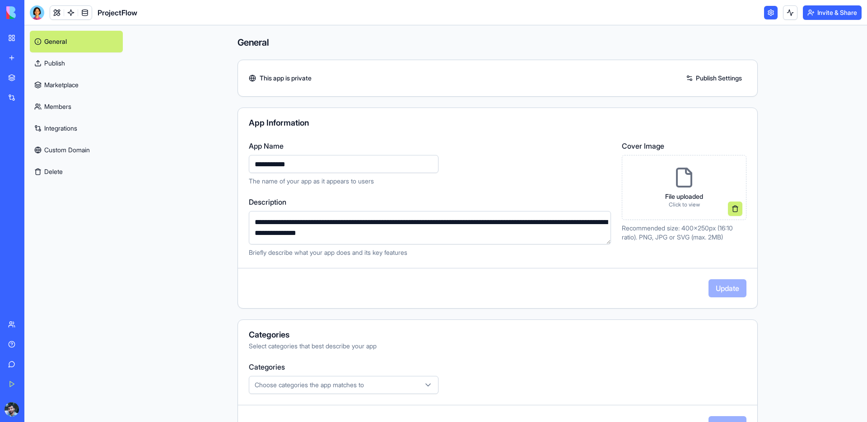
click at [770, 14] on link at bounding box center [771, 13] width 14 height 14
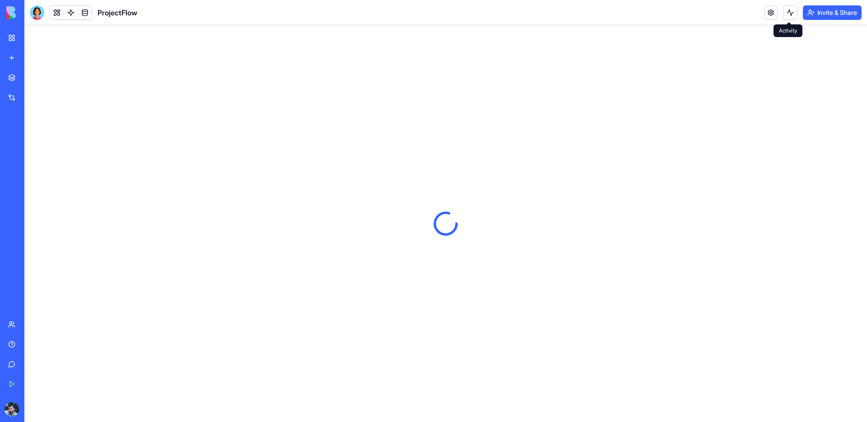
click at [789, 12] on button at bounding box center [790, 12] width 14 height 14
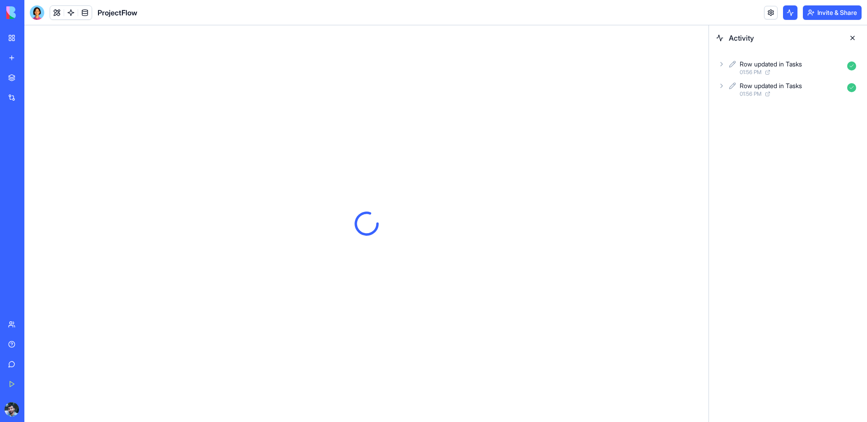
click at [789, 12] on button at bounding box center [790, 12] width 14 height 14
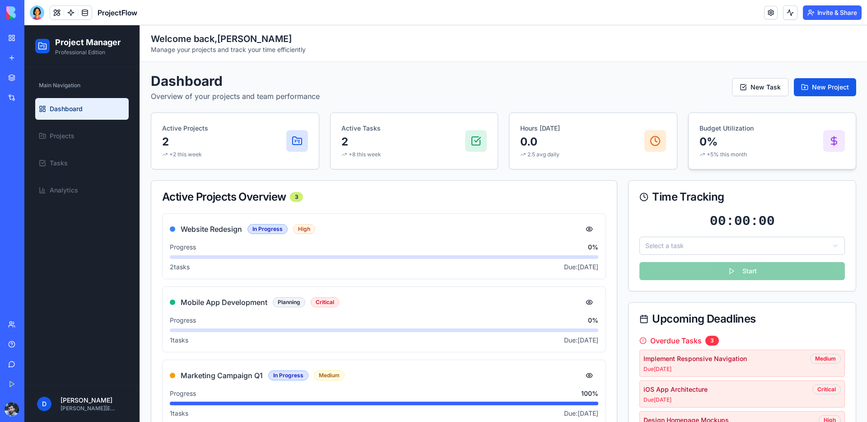
click at [709, 145] on p "0%" at bounding box center [726, 142] width 54 height 14
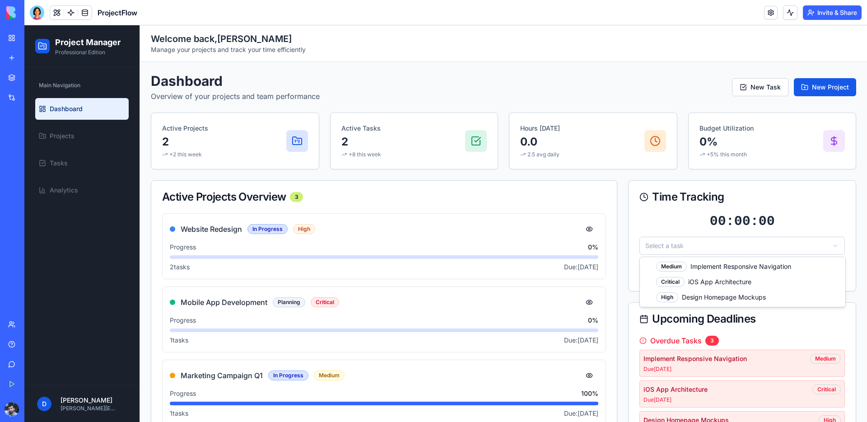
click at [748, 245] on html "Project Manager Professional Edition Main Navigation Dashboard Projects Tasks A…" at bounding box center [445, 408] width 842 height 766
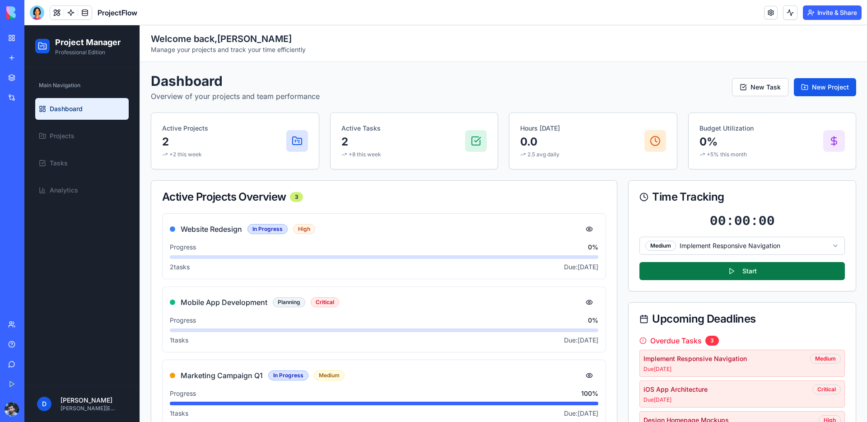
click at [741, 269] on button "Start" at bounding box center [741, 271] width 205 height 18
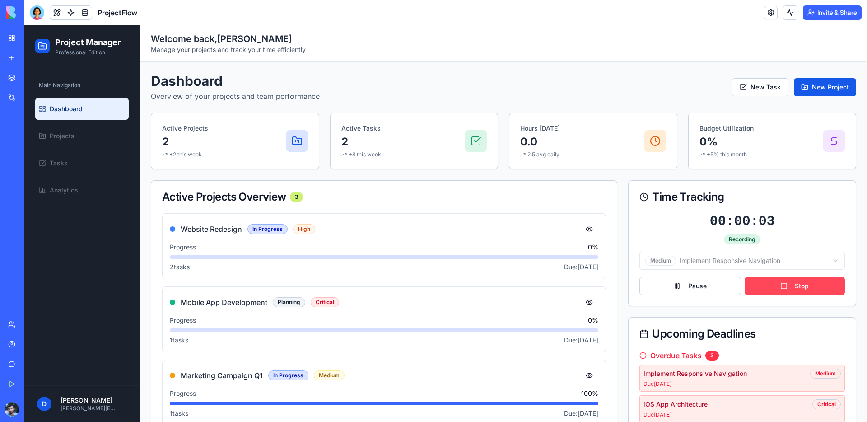
click at [752, 285] on button "Stop" at bounding box center [794, 286] width 100 height 18
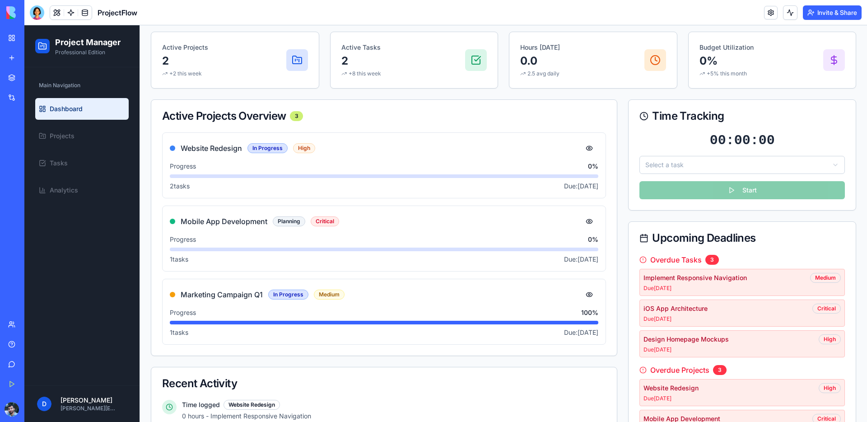
scroll to position [87, 0]
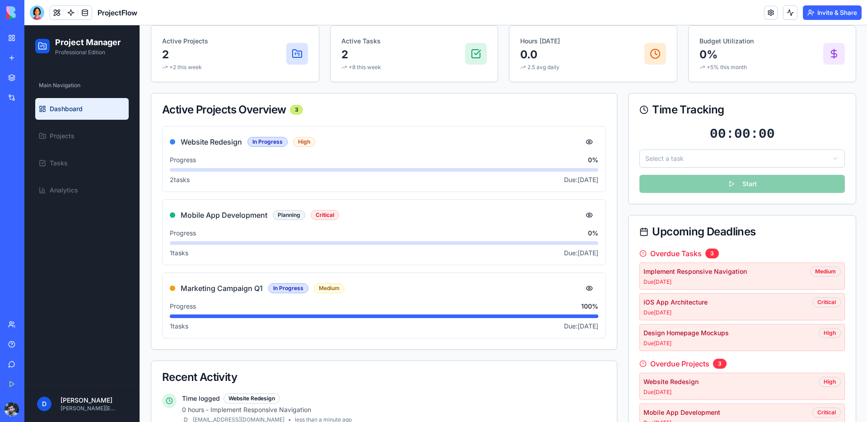
click at [785, 273] on div "Implement Responsive Navigation Medium" at bounding box center [741, 271] width 197 height 10
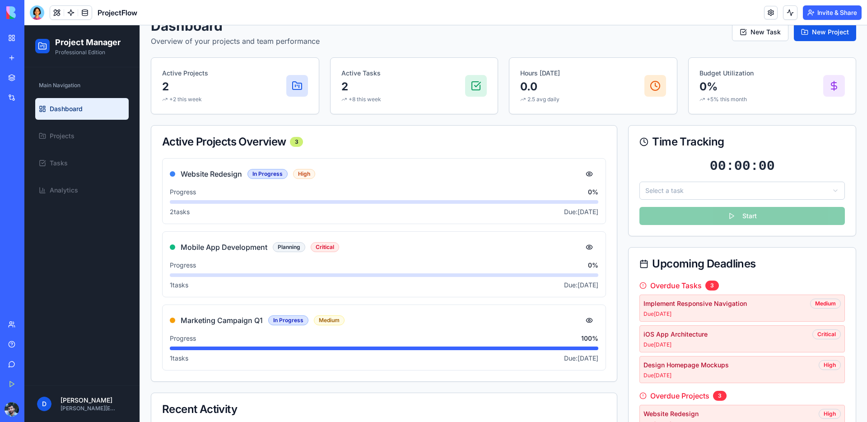
scroll to position [0, 0]
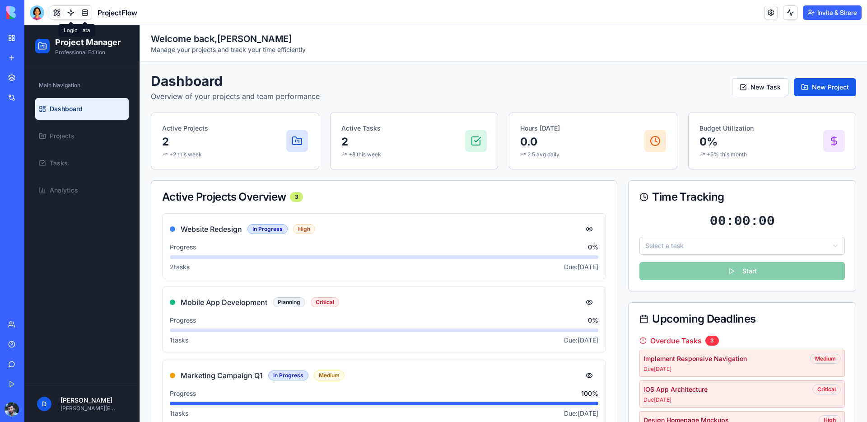
click at [70, 17] on span at bounding box center [70, 12] width 25 height 25
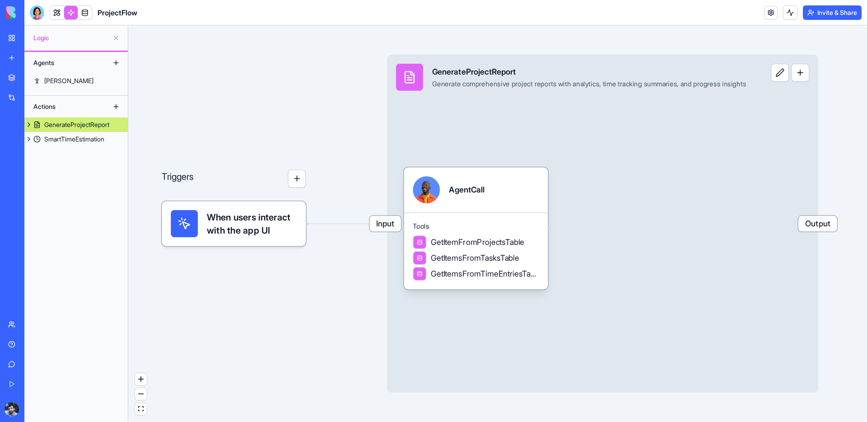
click at [218, 214] on span "When users interact with the app UI" at bounding box center [252, 223] width 90 height 27
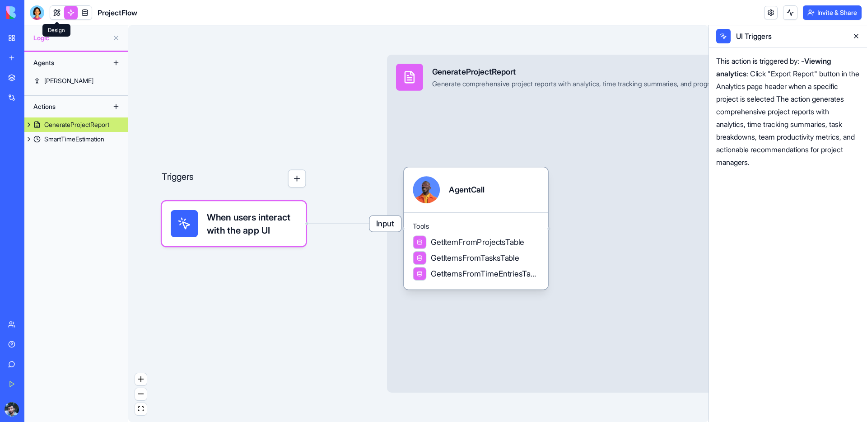
click at [59, 12] on link at bounding box center [57, 13] width 14 height 14
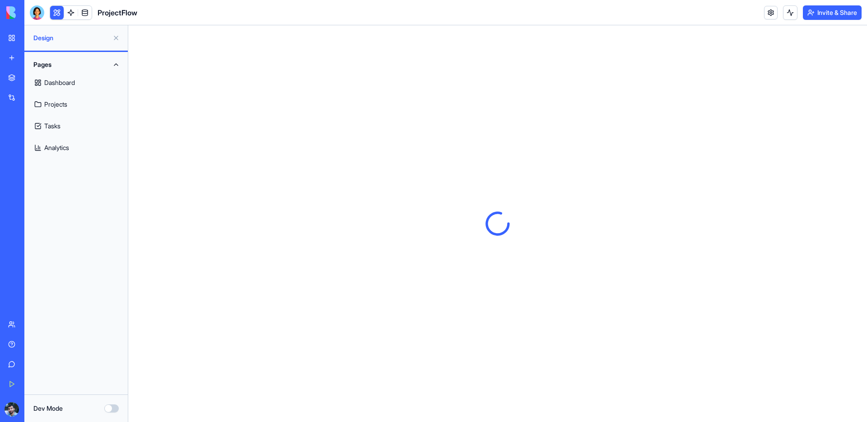
click at [61, 148] on link "Analytics" at bounding box center [76, 148] width 93 height 22
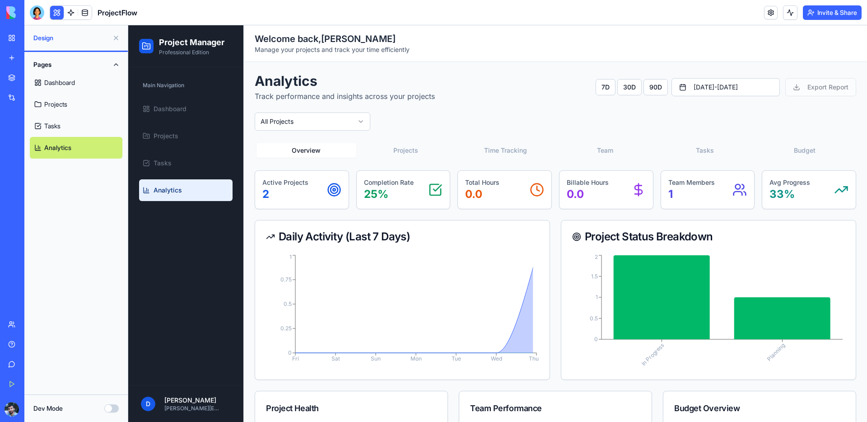
click at [808, 90] on div "7D 30D 90D Aug 12, 2025 - Sep 11, 2025 Export Report" at bounding box center [725, 87] width 260 height 18
click at [632, 87] on button "30D" at bounding box center [629, 87] width 24 height 16
click at [643, 88] on button "90D" at bounding box center [655, 87] width 24 height 16
click at [603, 98] on div "Analytics Track performance and insights across your projects 7D 30D 90D Jun 13…" at bounding box center [555, 87] width 601 height 29
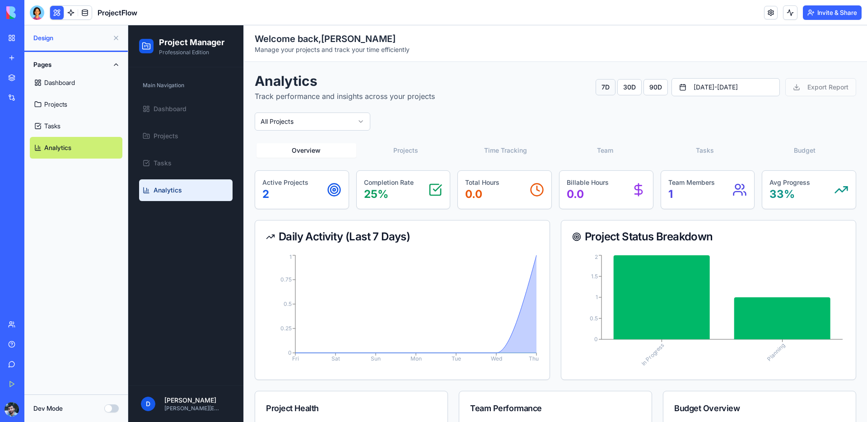
click at [603, 93] on button "7D" at bounding box center [605, 87] width 20 height 16
click at [817, 83] on div "7D 30D 90D Sep 04, 2025 - Sep 11, 2025 Export Report" at bounding box center [725, 87] width 260 height 18
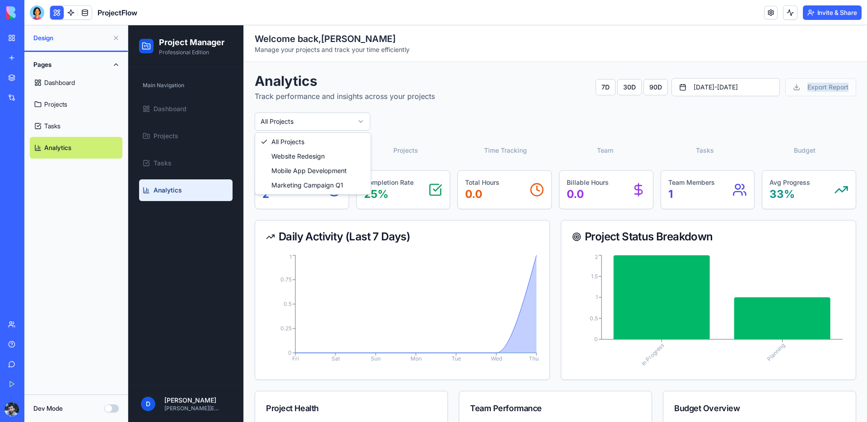
click at [334, 115] on html "Project Manager Professional Edition Main Navigation Dashboard Projects Tasks A…" at bounding box center [497, 266] width 738 height 482
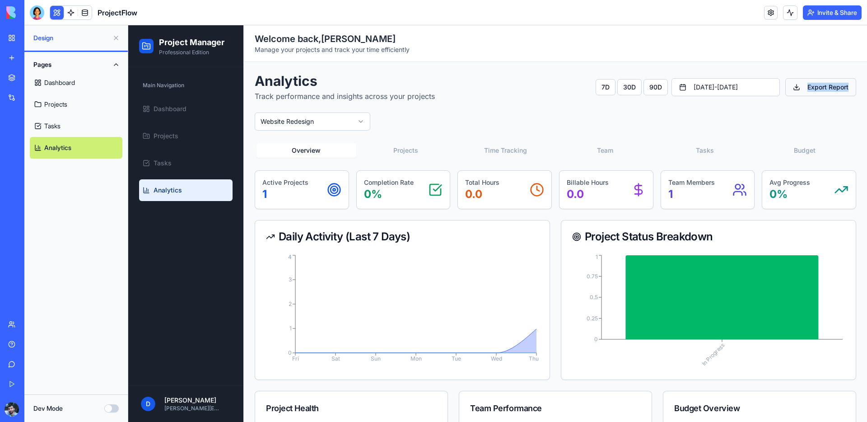
click at [806, 87] on button "Export Report" at bounding box center [820, 87] width 71 height 18
click at [758, 140] on div "Analytics Track performance and insights across your projects 7D 30D 90D Sep 04…" at bounding box center [555, 284] width 601 height 423
